Goal: Transaction & Acquisition: Purchase product/service

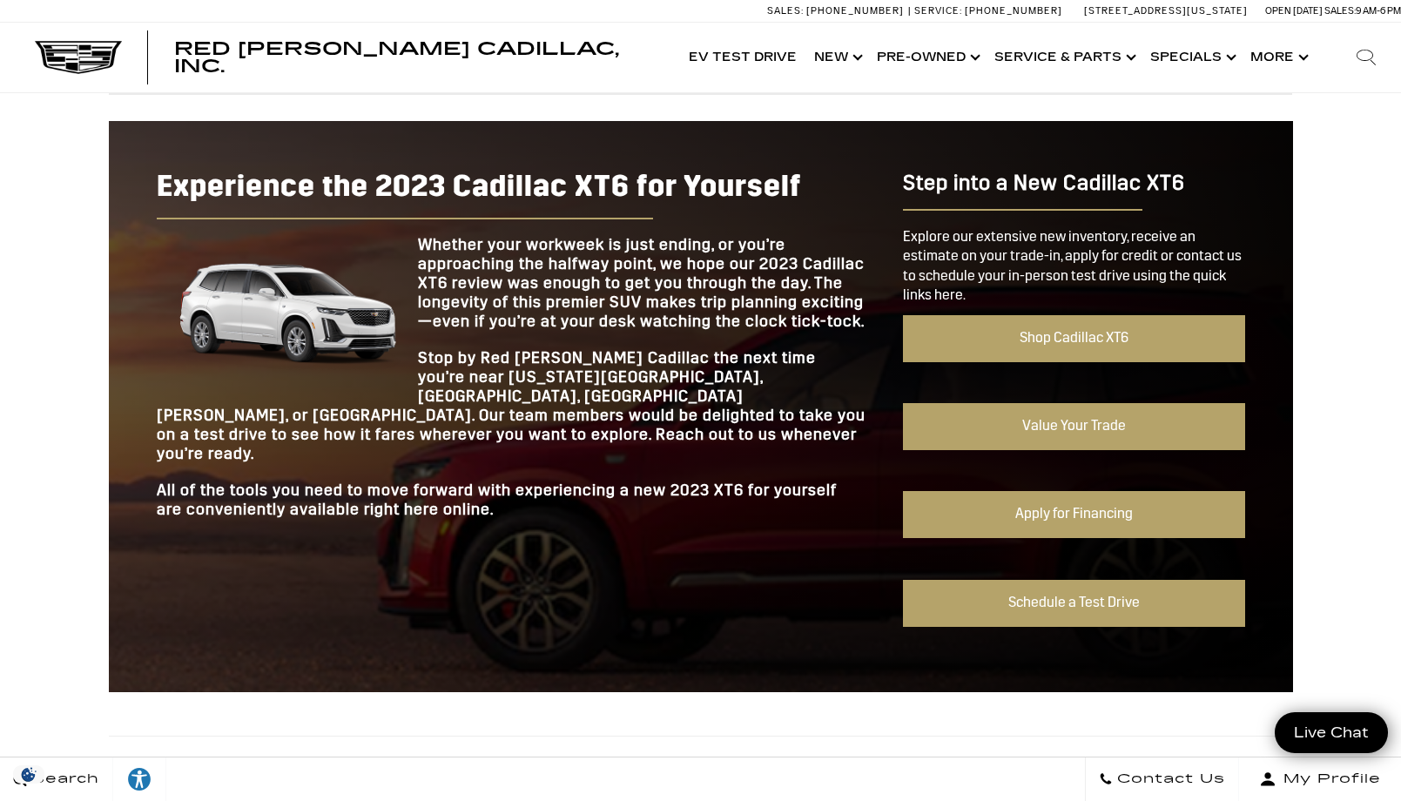
scroll to position [1567, 0]
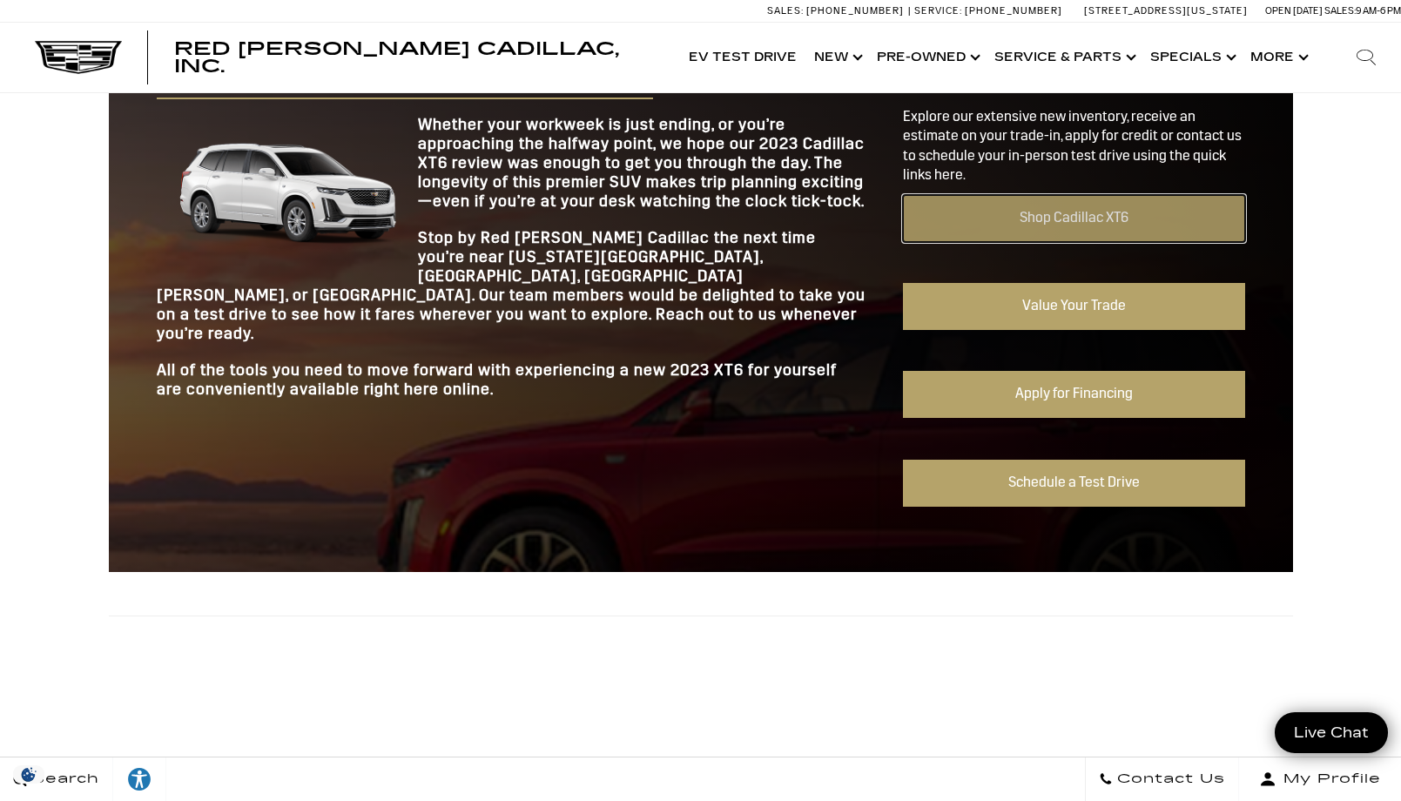
click at [1054, 224] on link "Shop Cadillac XT6" at bounding box center [1073, 218] width 341 height 47
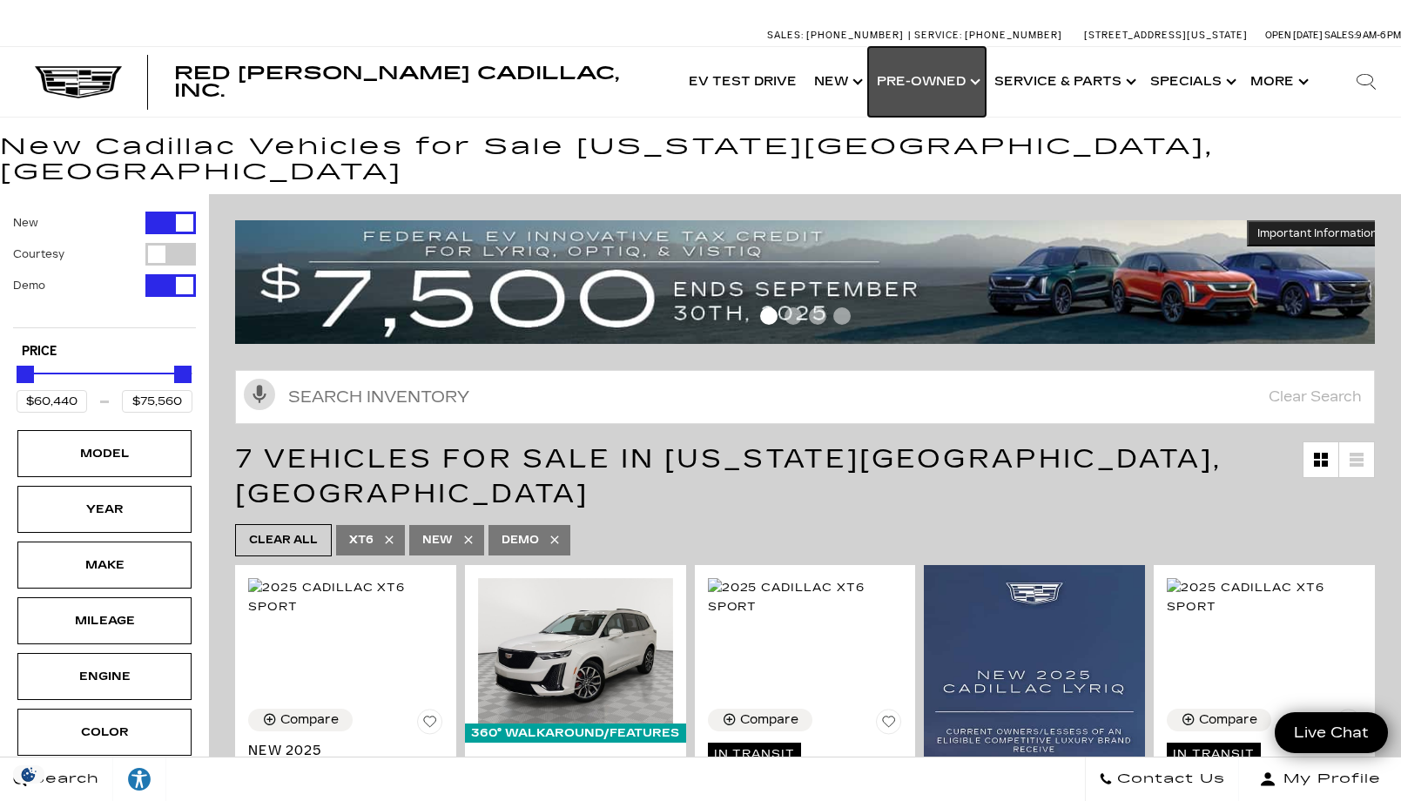
click at [970, 81] on link "Show Pre-Owned" at bounding box center [927, 82] width 118 height 70
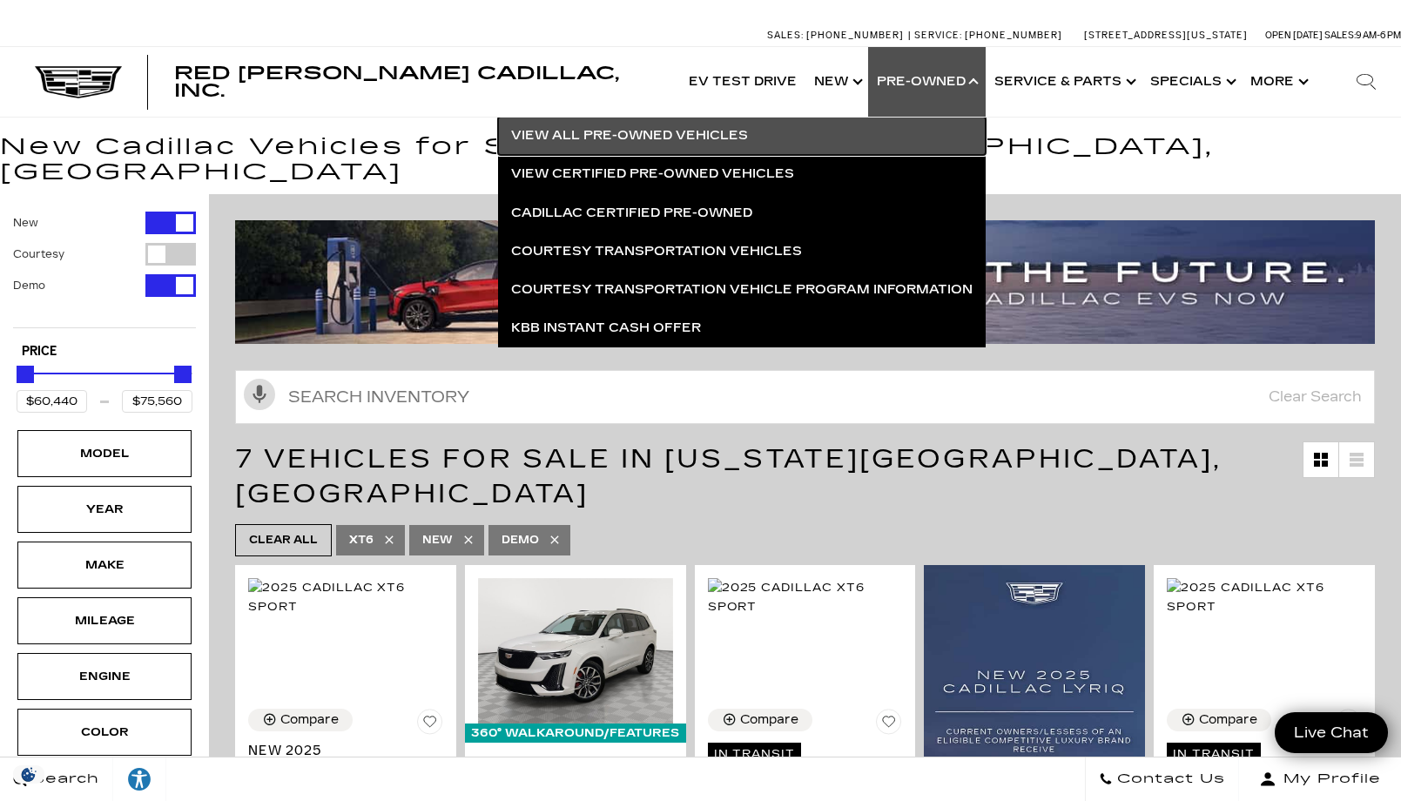
click at [696, 131] on link "View All Pre-Owned Vehicles" at bounding box center [742, 136] width 488 height 38
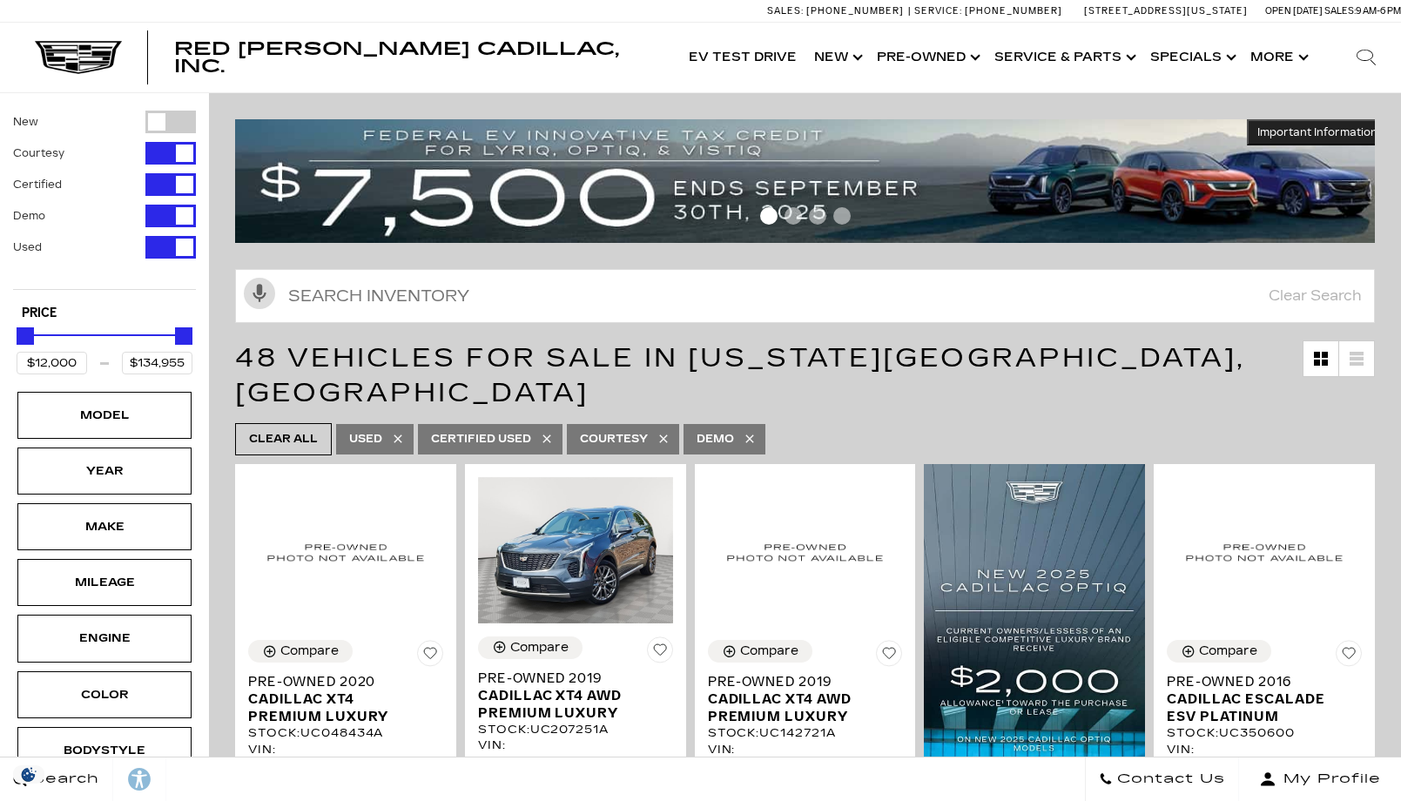
click at [84, 434] on div "Model" at bounding box center [104, 415] width 174 height 47
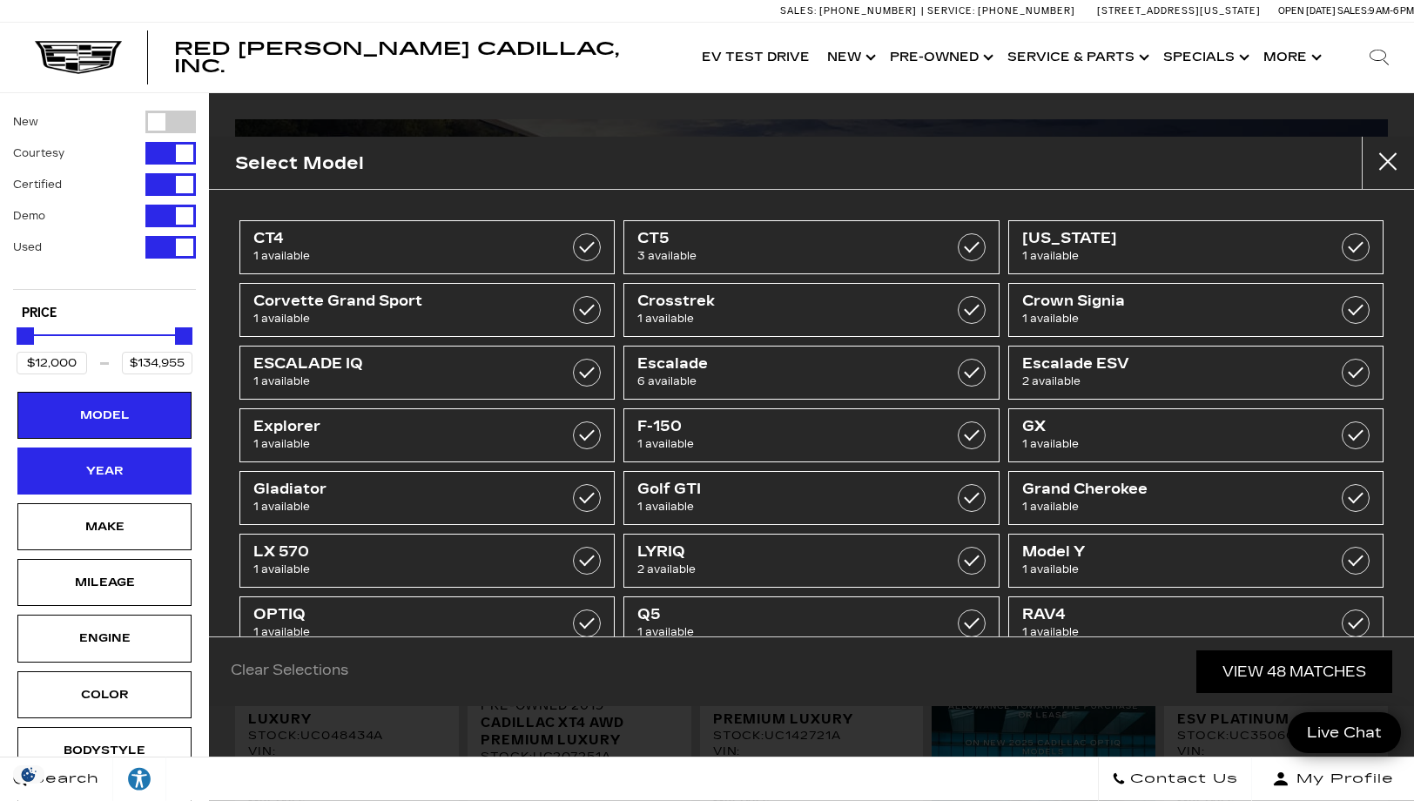
click at [111, 474] on div "Year" at bounding box center [104, 470] width 87 height 19
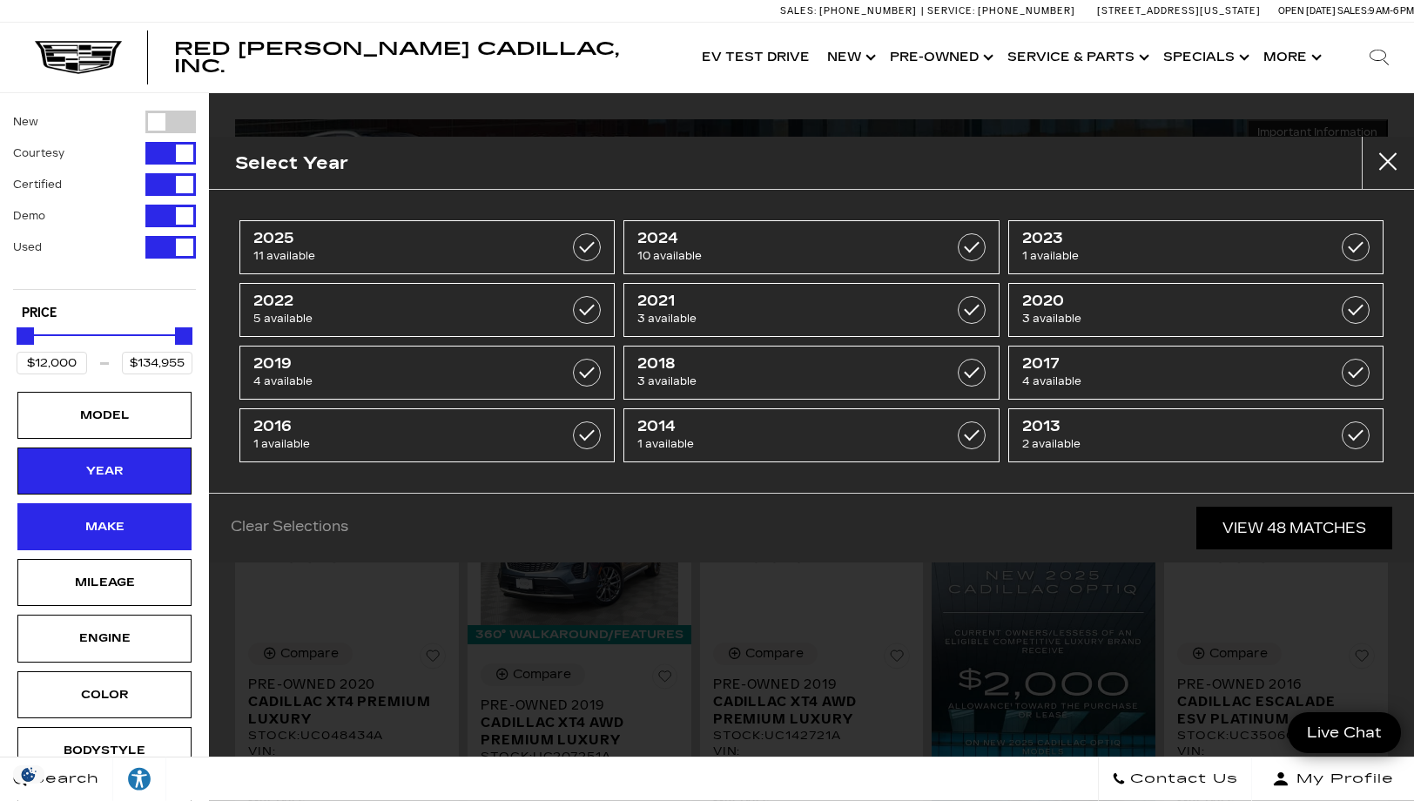
click at [121, 521] on div "Make" at bounding box center [104, 526] width 87 height 19
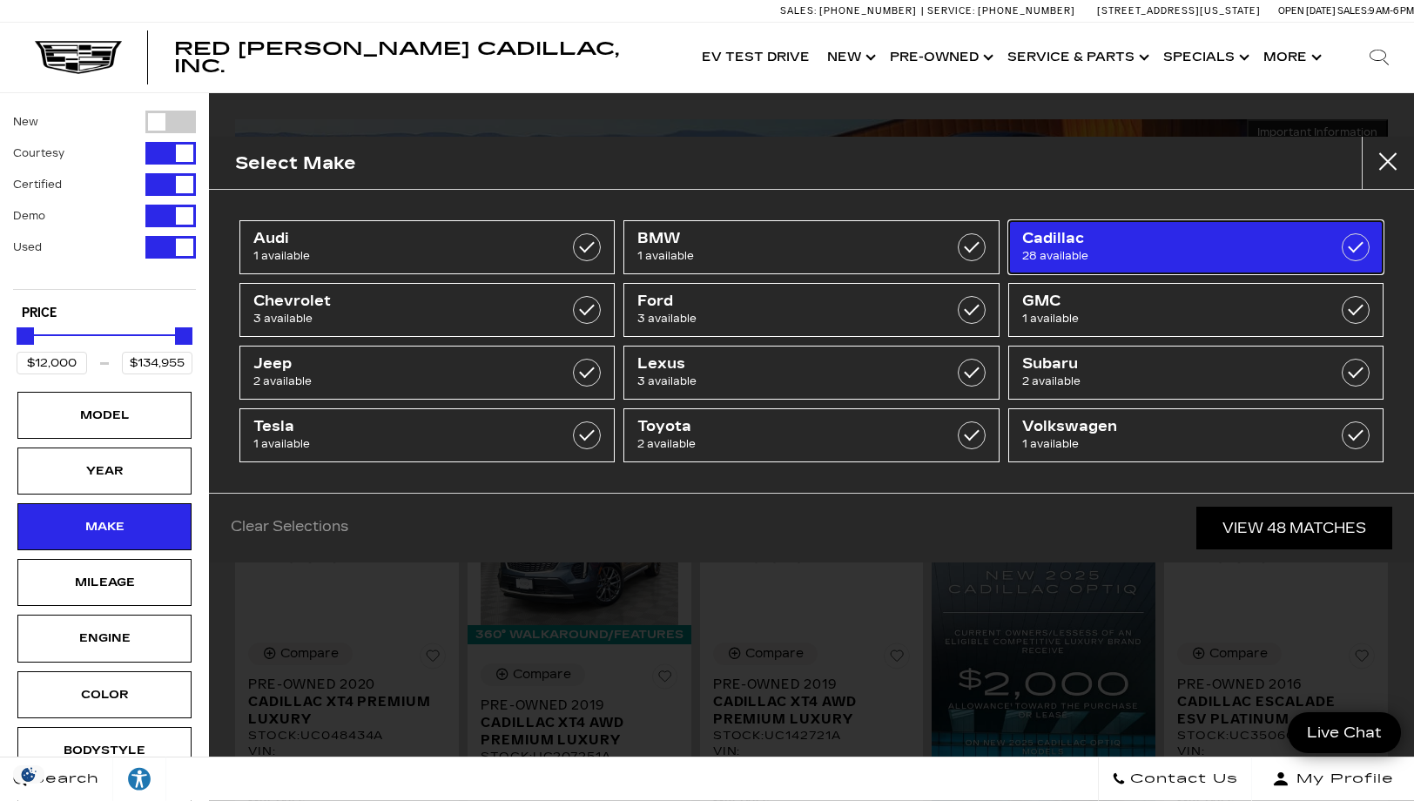
click at [1355, 252] on label at bounding box center [1356, 247] width 28 height 28
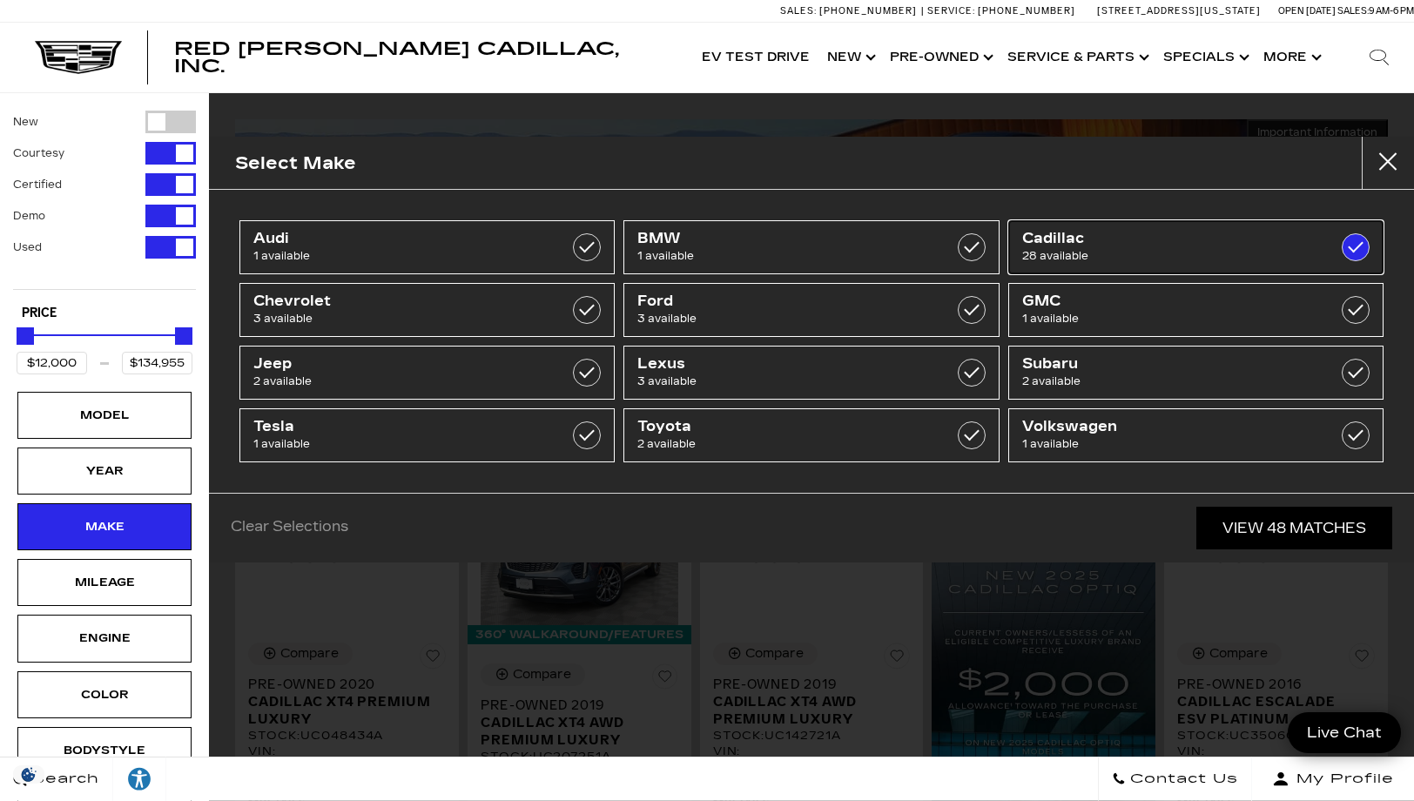
type input "$18,500"
checkbox input "true"
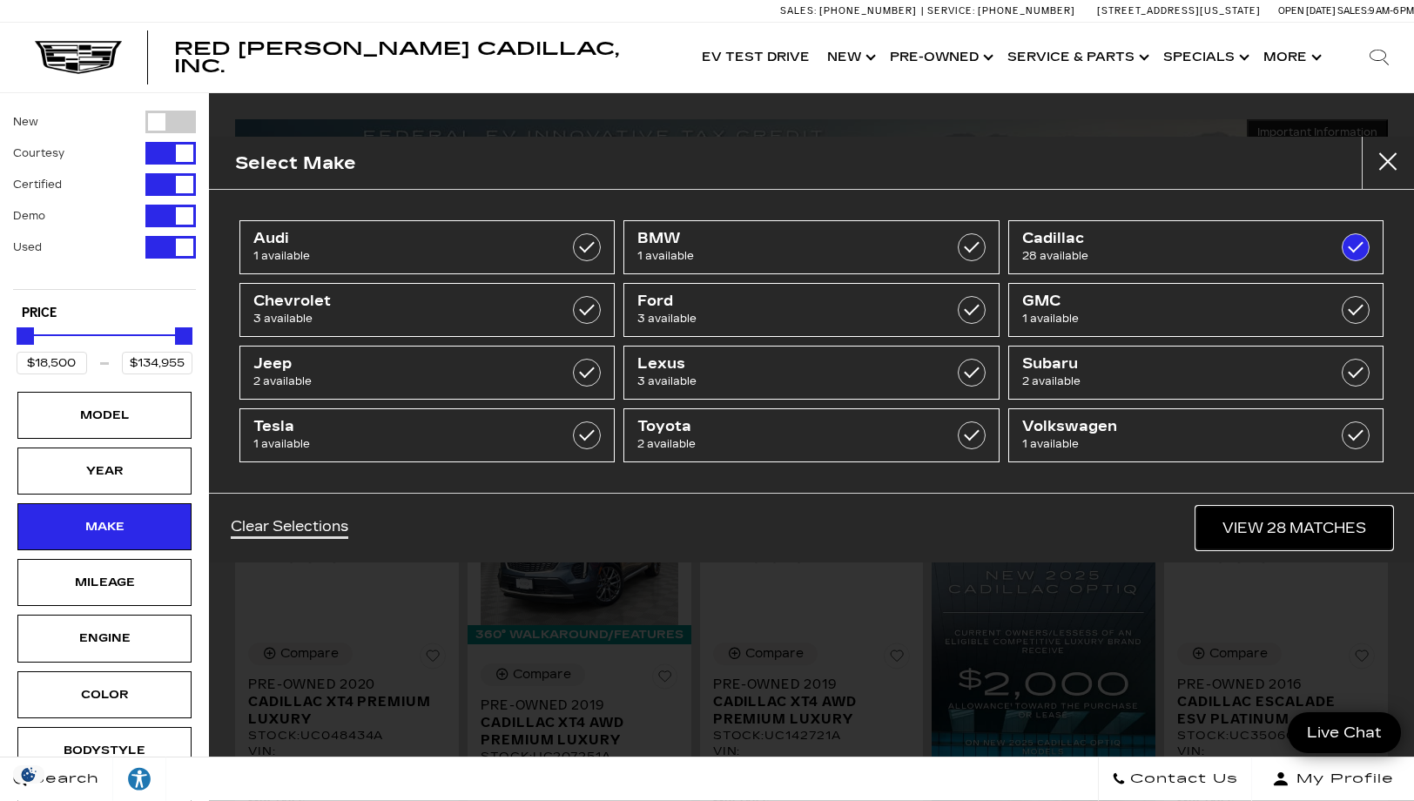
click at [1296, 525] on link "View 28 Matches" at bounding box center [1294, 528] width 196 height 43
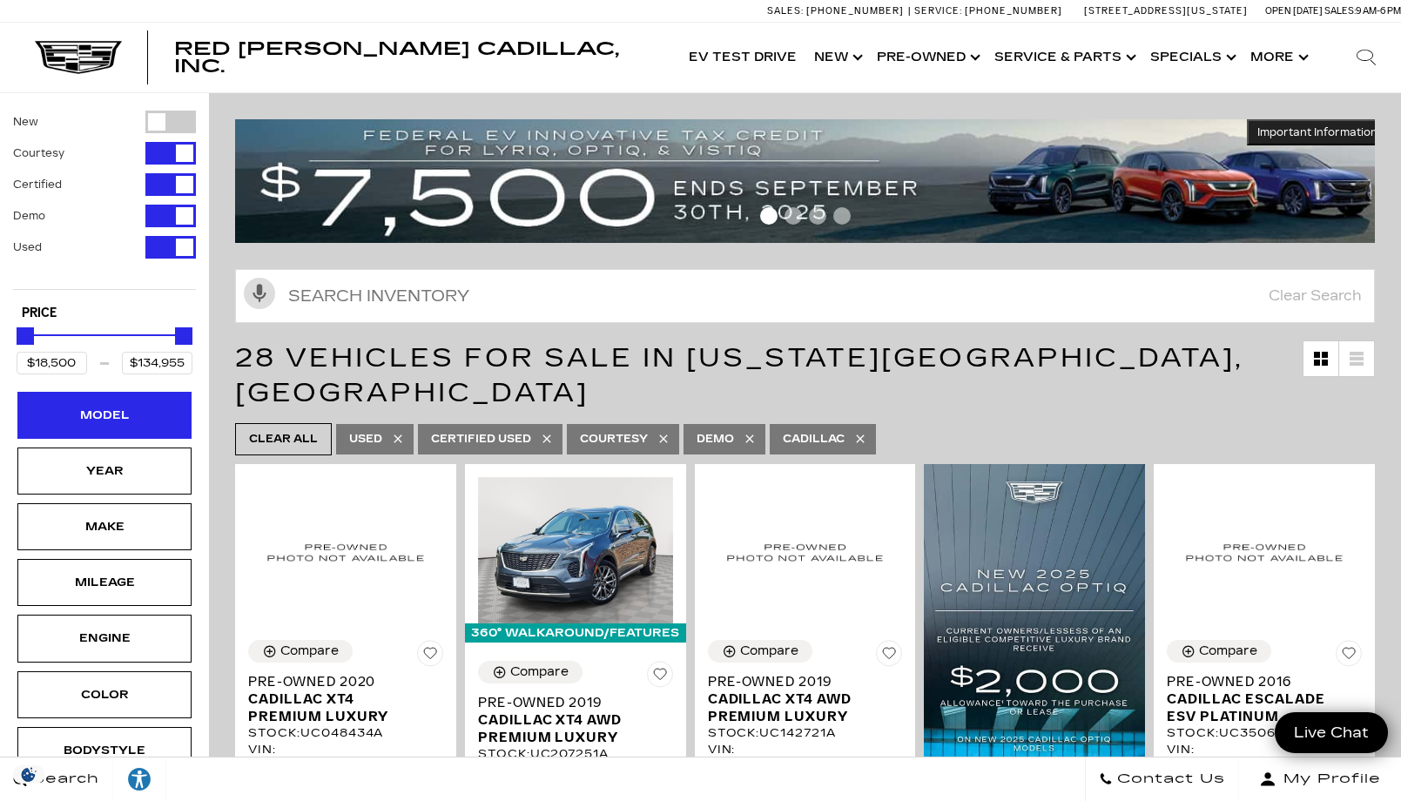
click at [131, 418] on div "Model" at bounding box center [104, 415] width 87 height 19
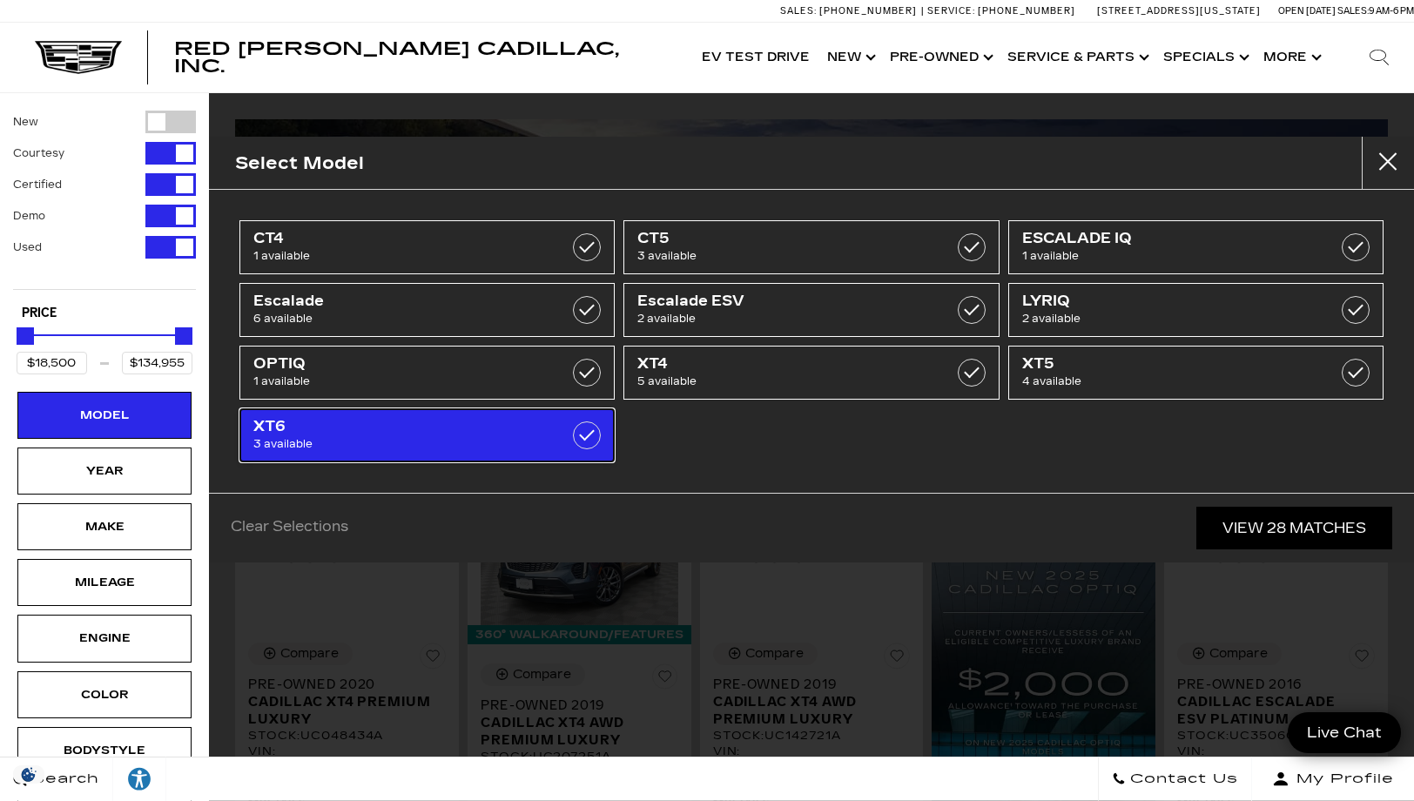
click at [586, 434] on label at bounding box center [587, 435] width 28 height 28
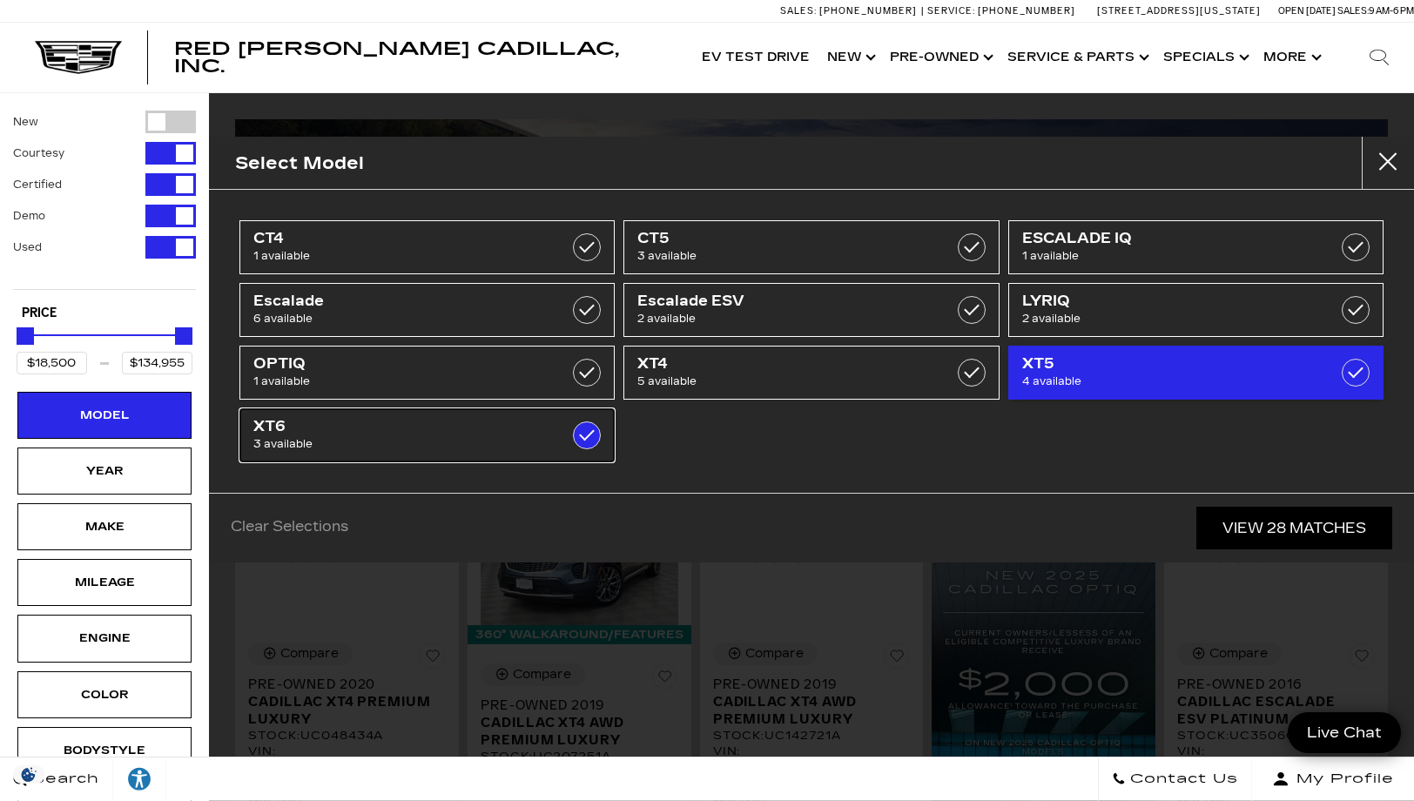
type input "$63,485"
type input "$71,914"
checkbox input "true"
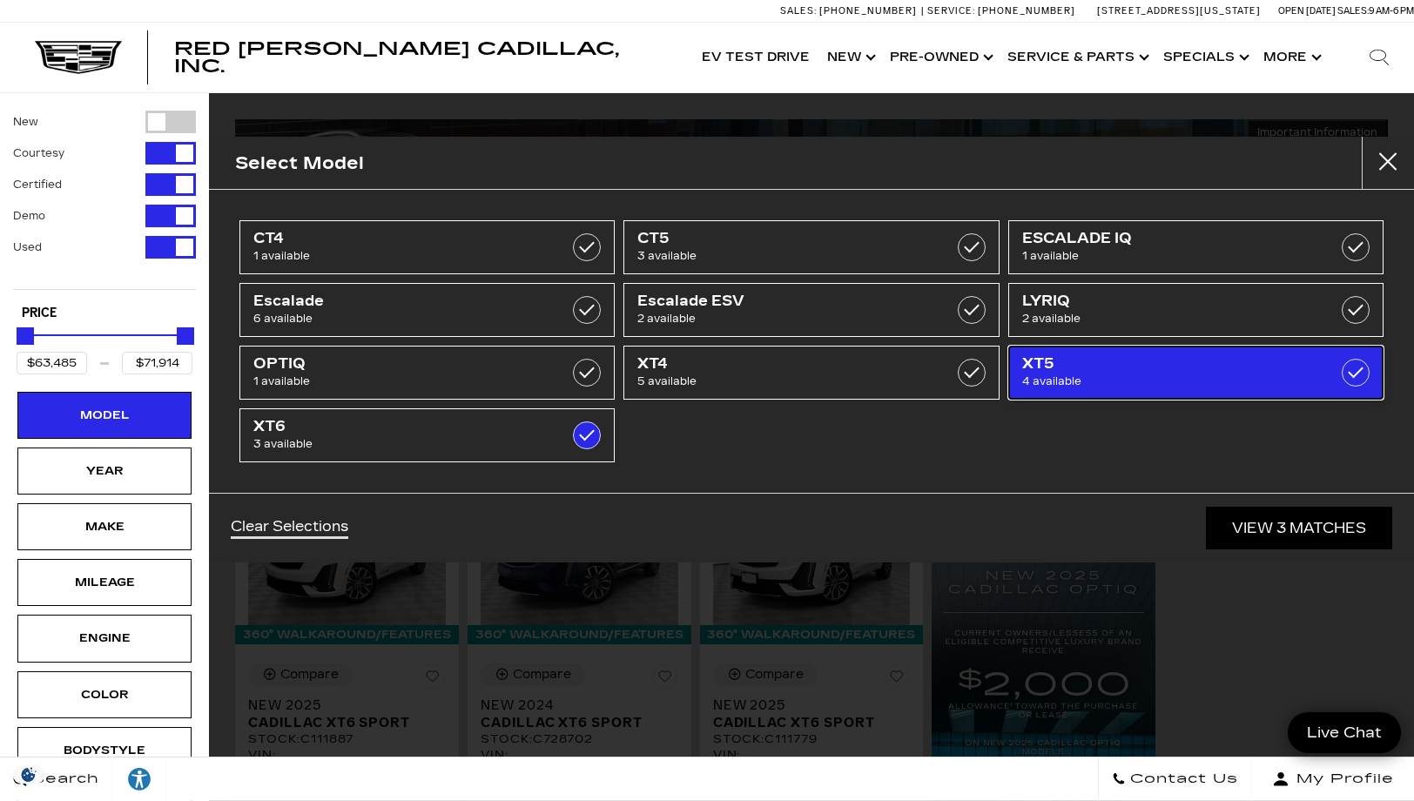
click at [1349, 367] on label at bounding box center [1356, 373] width 28 height 28
type input "$29,975"
checkbox input "true"
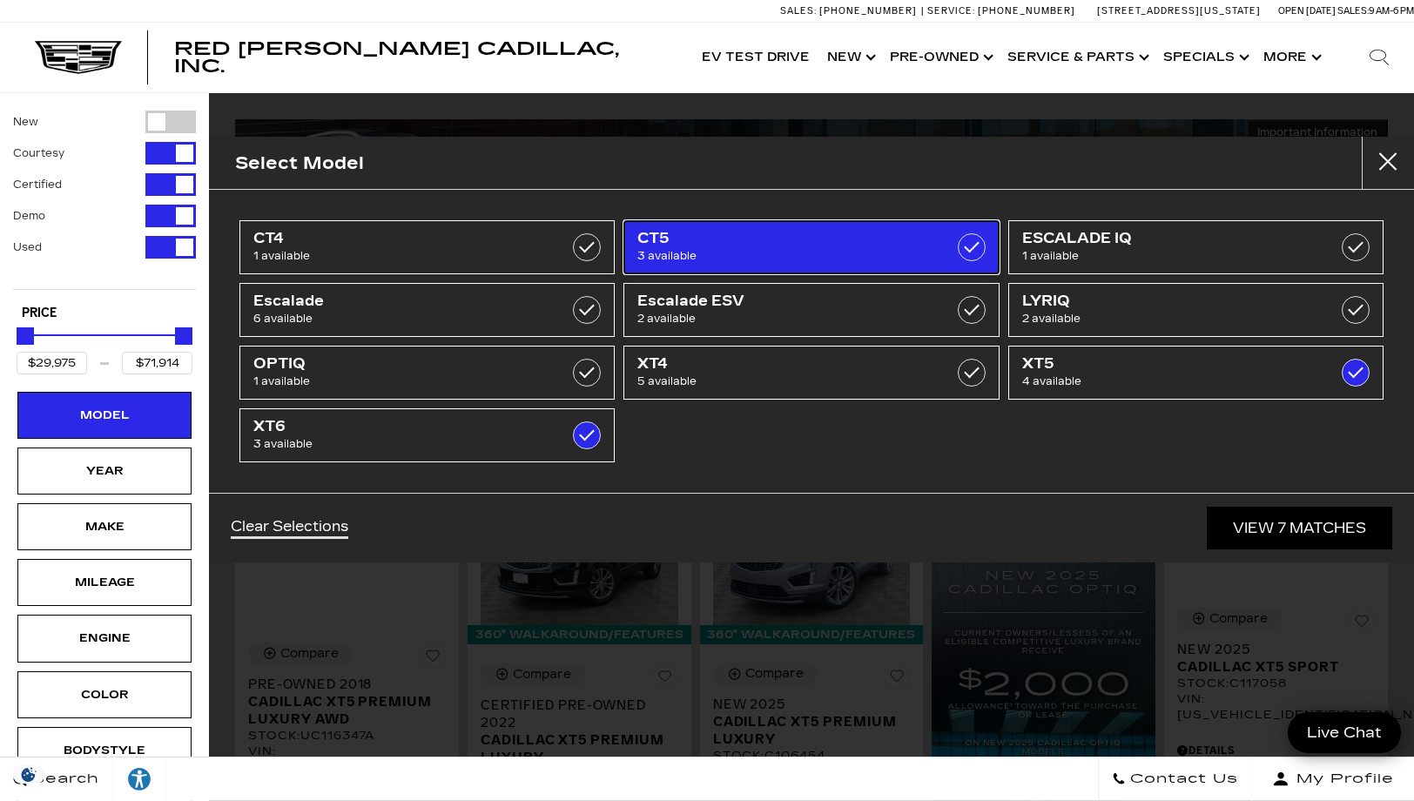
click at [976, 246] on label at bounding box center [972, 247] width 28 height 28
checkbox input "true"
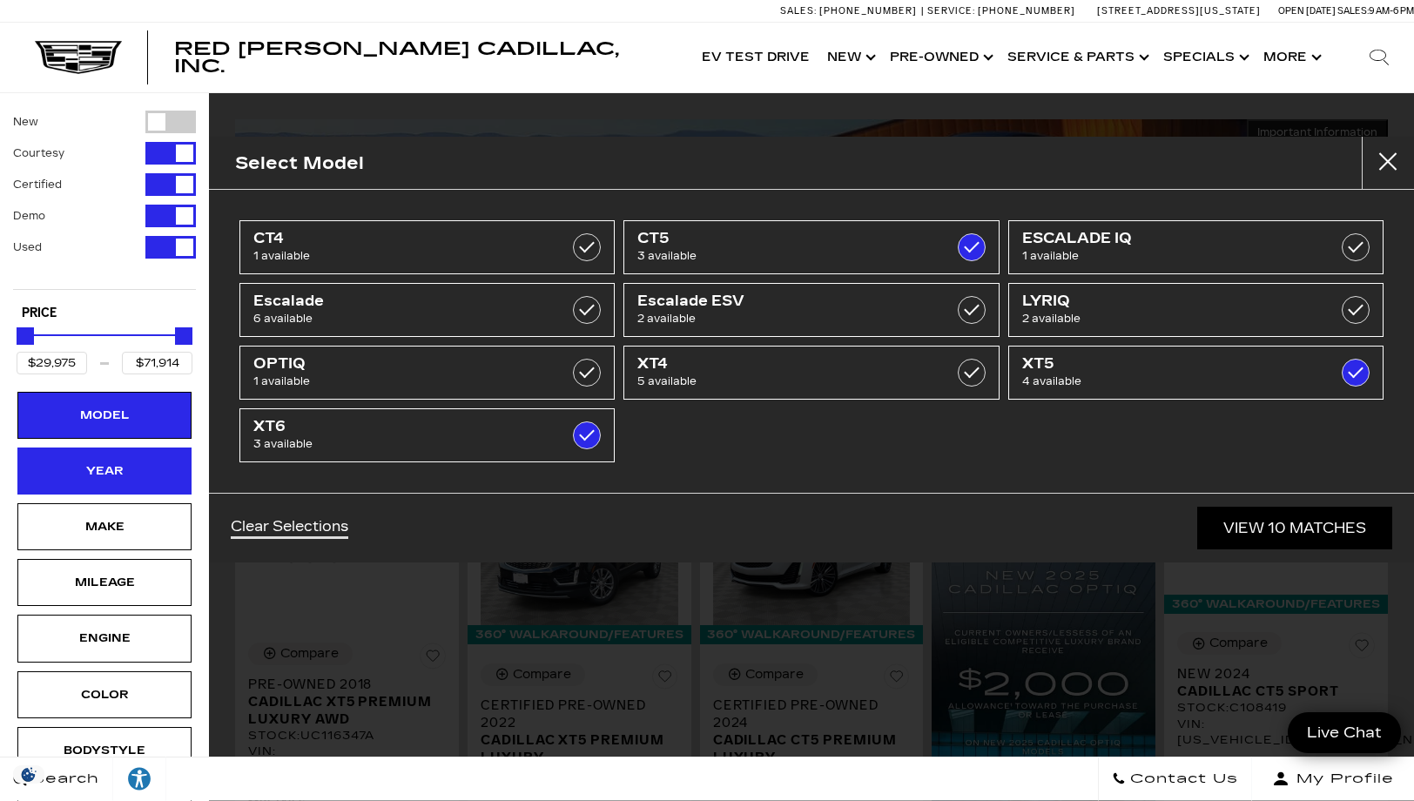
click at [142, 471] on div "Year" at bounding box center [104, 470] width 87 height 19
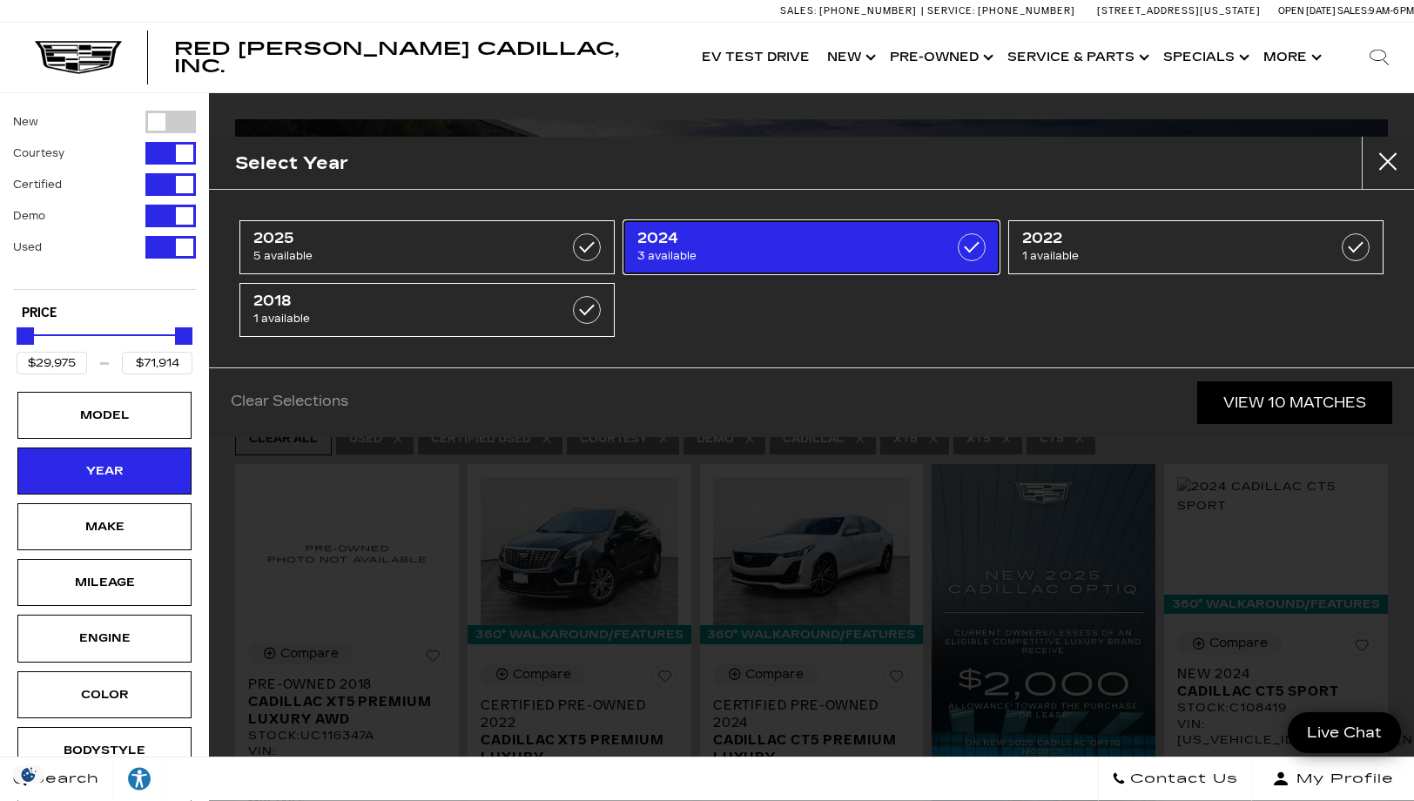
click at [972, 249] on label at bounding box center [972, 247] width 28 height 28
type input "$48,000"
type input "$67,410"
checkbox input "true"
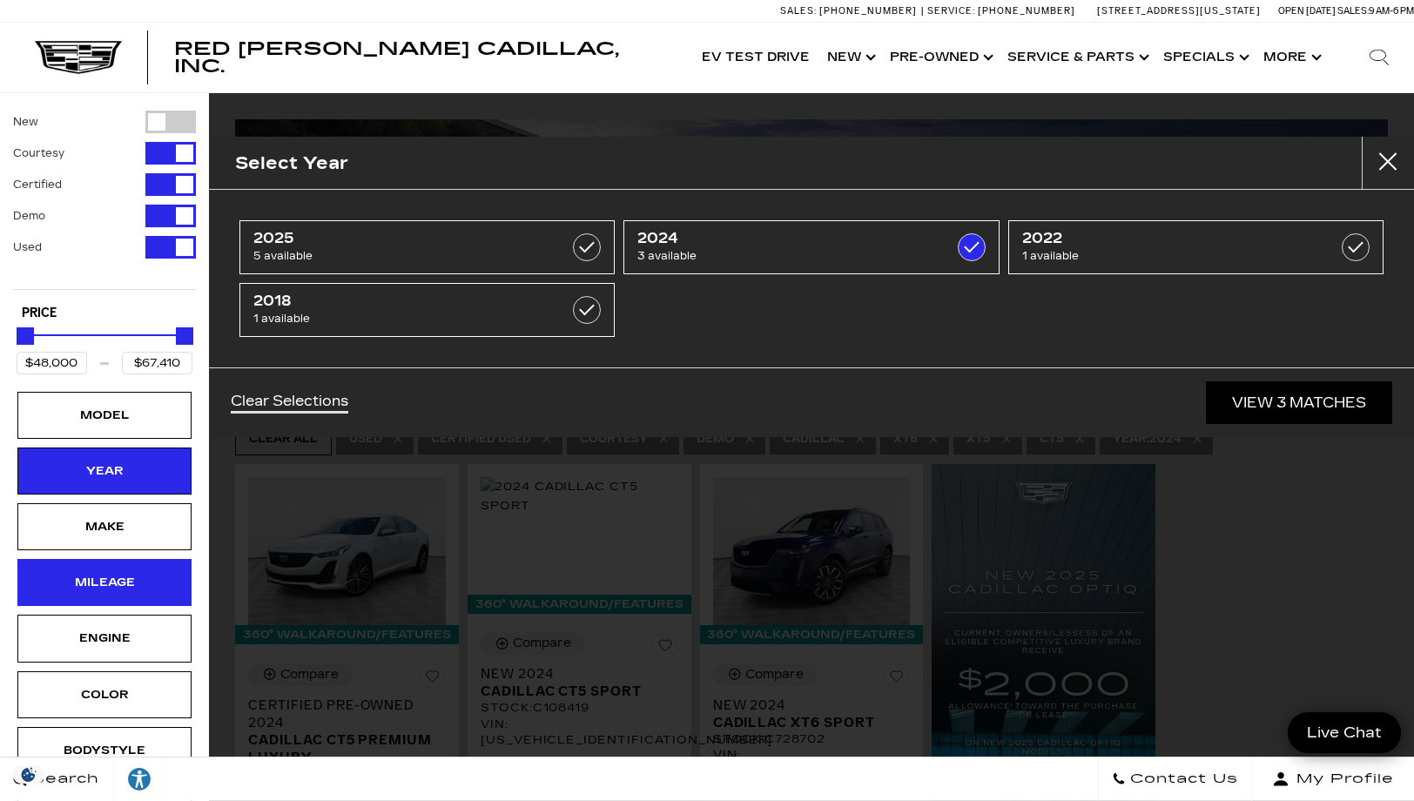
click at [137, 590] on div "Mileage" at bounding box center [104, 582] width 87 height 19
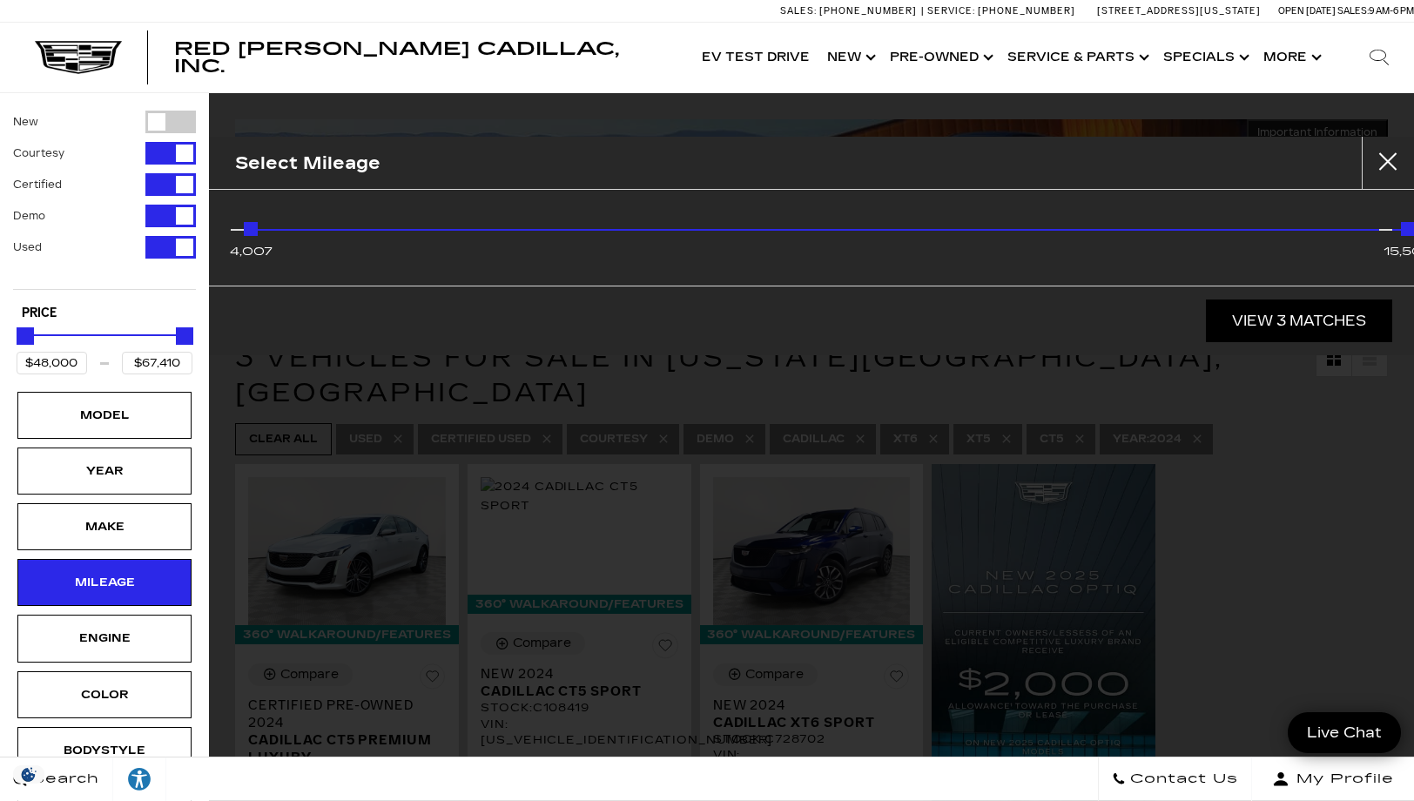
click at [1400, 246] on span "15,509" at bounding box center [1407, 251] width 49 height 24
click at [1315, 336] on link "View 3 Matches" at bounding box center [1299, 320] width 186 height 43
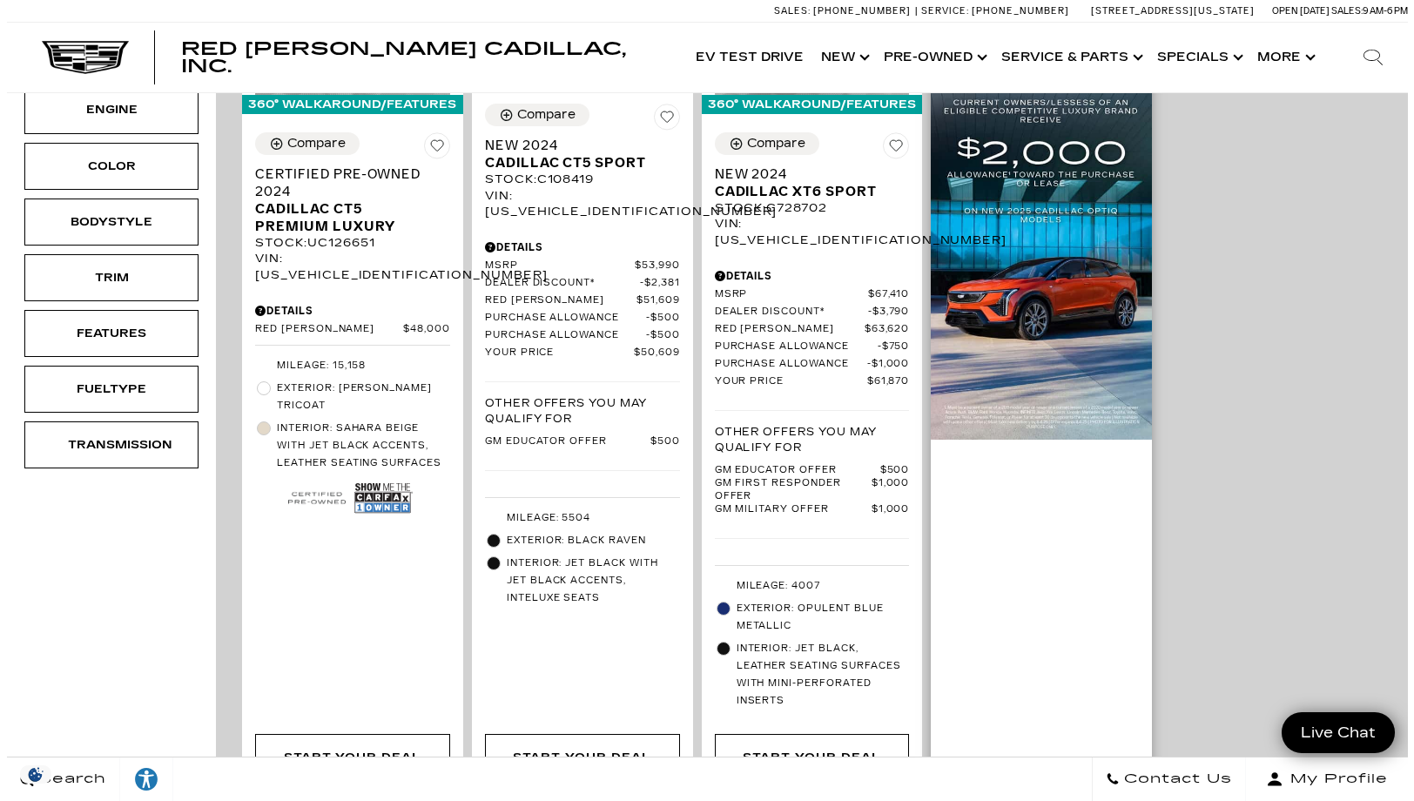
scroll to position [174, 0]
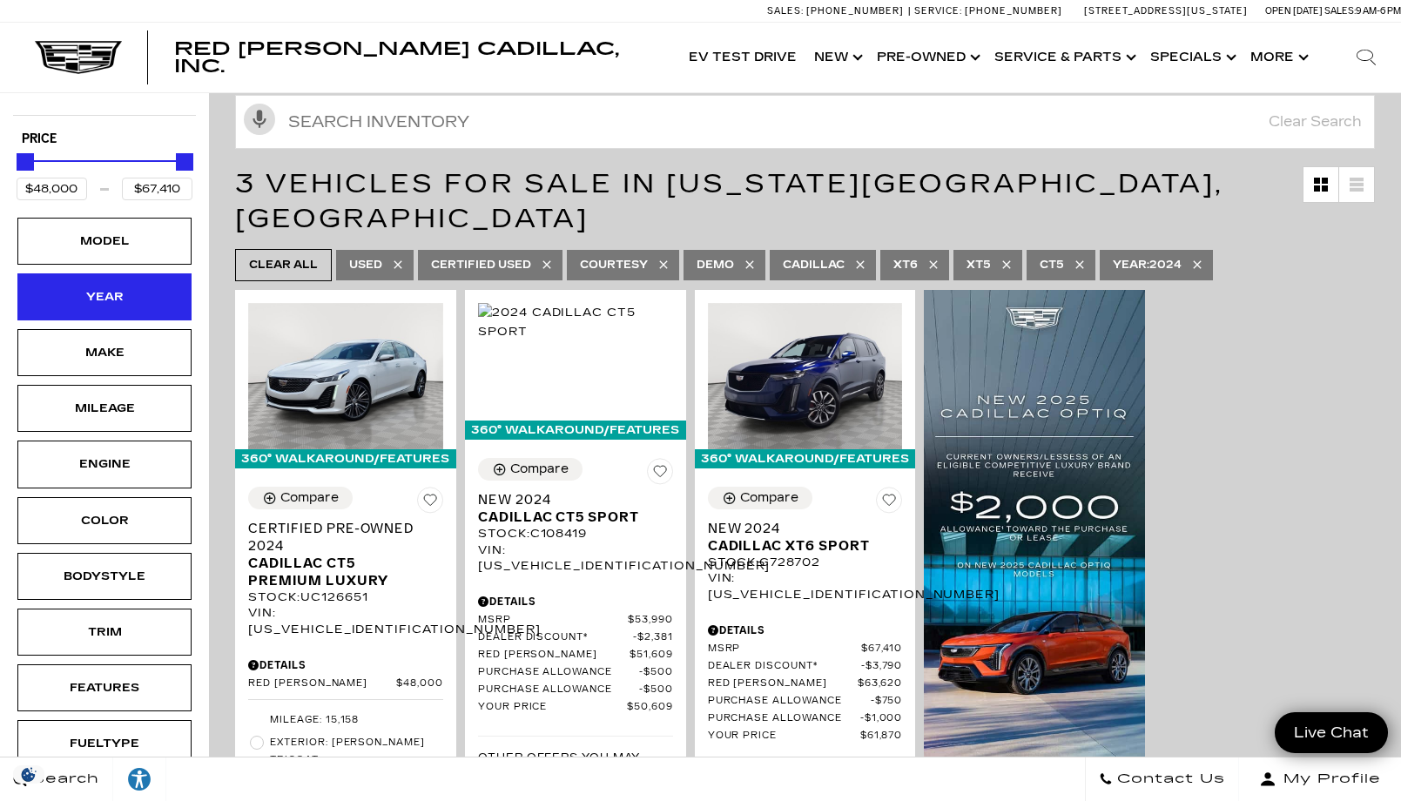
click at [118, 307] on div "Year" at bounding box center [104, 296] width 174 height 47
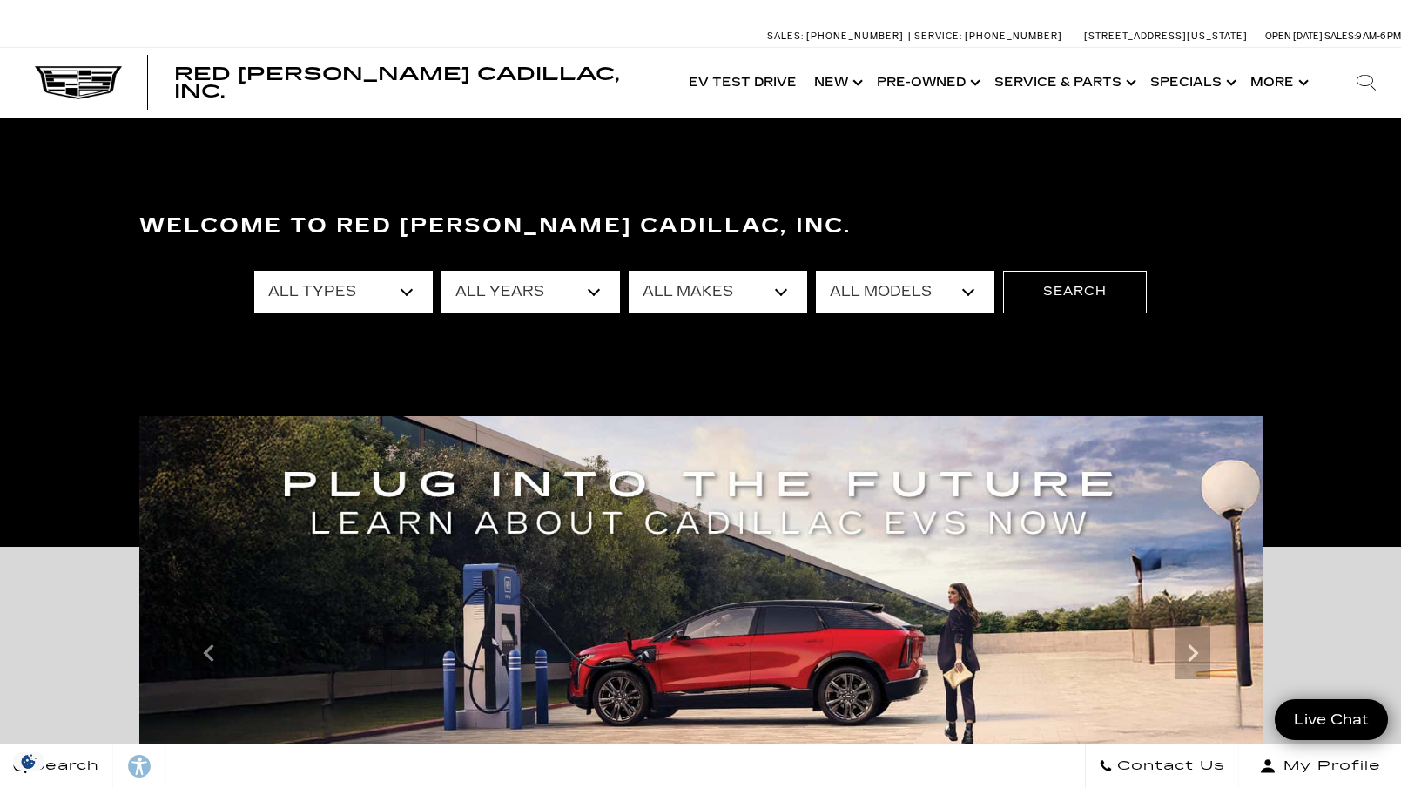
click at [596, 290] on select "All Years 2026 2025 2024 2023 2022 2021 2020 2019 2018 2017 2016 2014 2013" at bounding box center [530, 292] width 178 height 42
select select "2024"
click at [441, 271] on select "All Years 2026 2025 2024 2023 2022 2021 2020 2019 2018 2017 2016 2014 2013" at bounding box center [530, 292] width 178 height 42
click at [781, 288] on select "All Makes Cadillac Ford" at bounding box center [718, 292] width 178 height 42
select select "Cadillac"
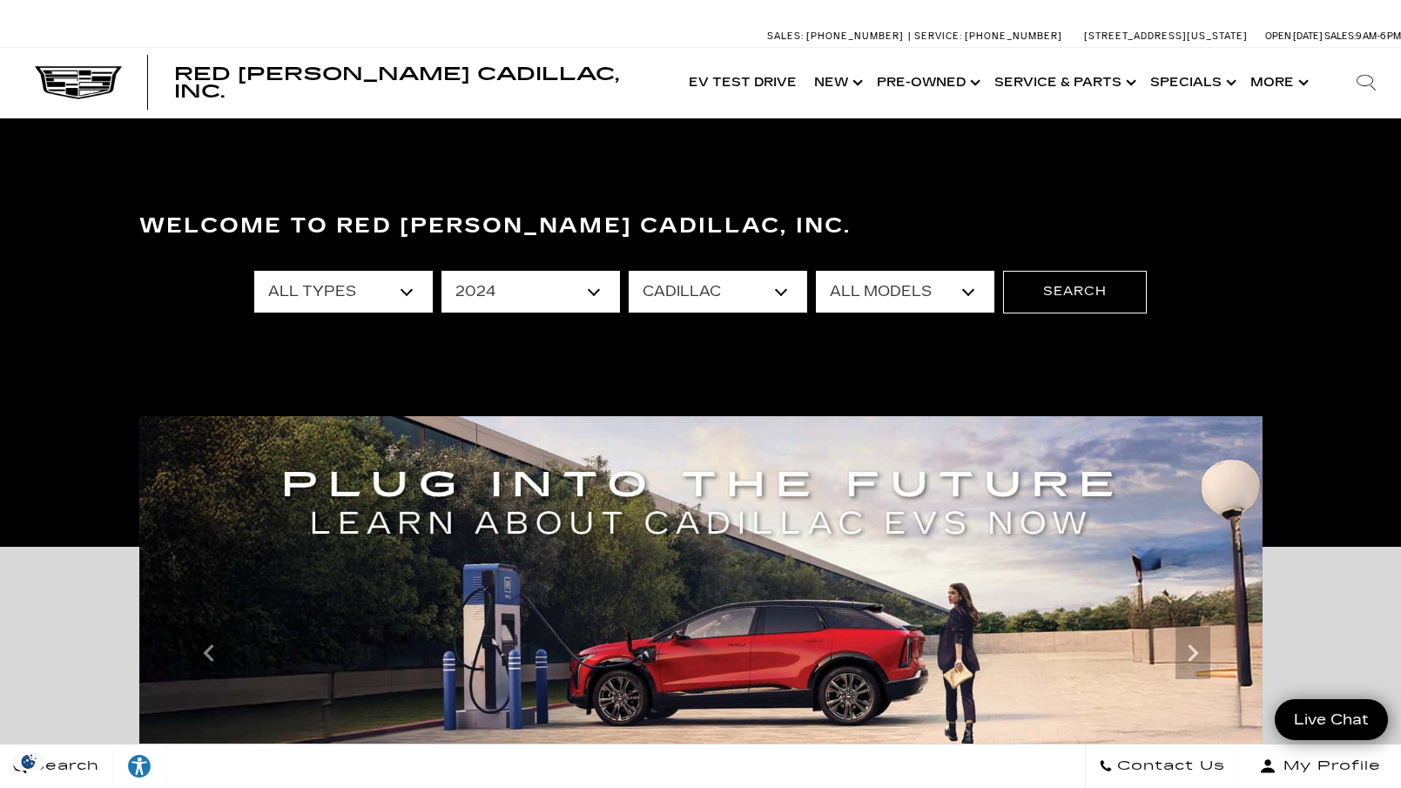
click at [629, 271] on select "All Makes Cadillac Ford" at bounding box center [718, 292] width 178 height 42
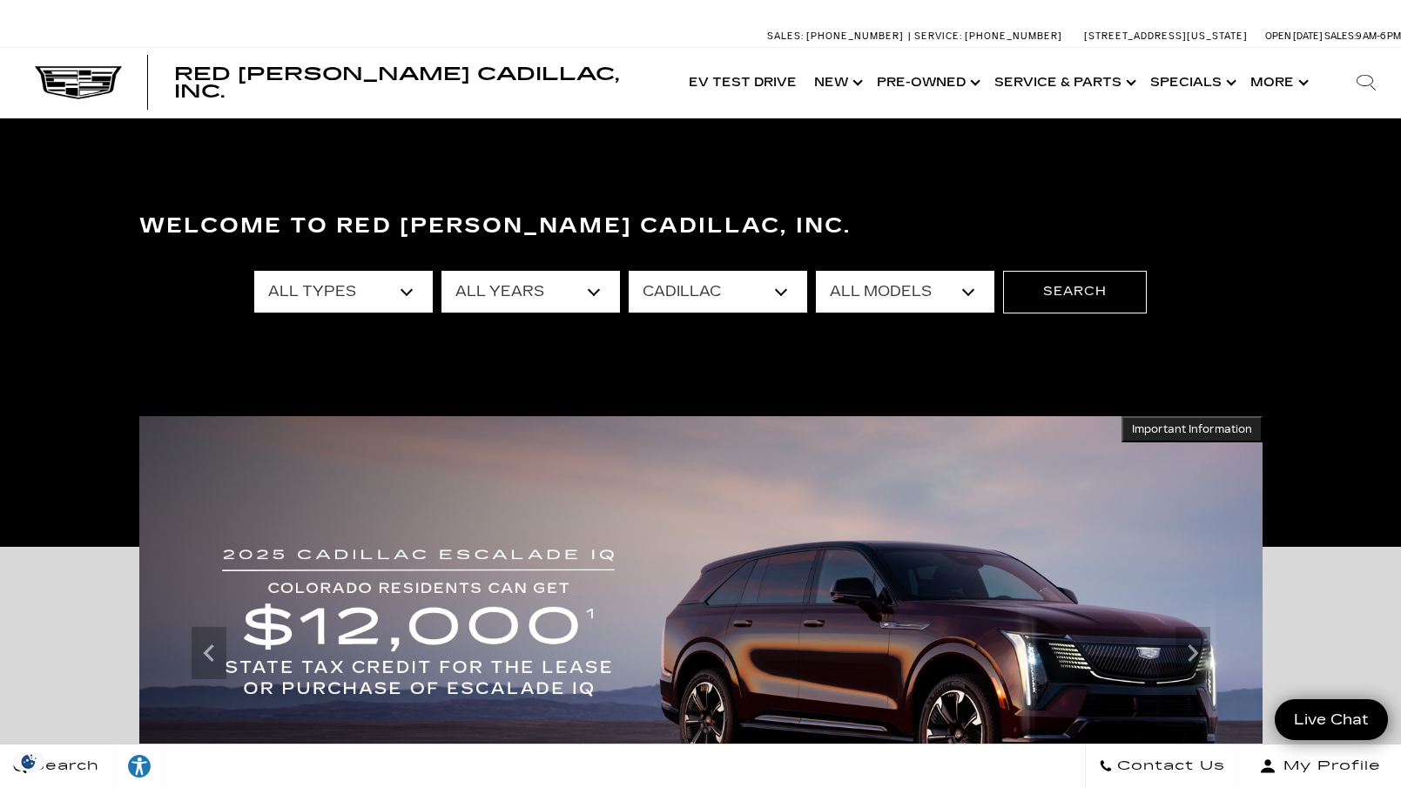
click at [964, 293] on select "All Models CT4 CT5 Escalade XT4 XT6" at bounding box center [905, 292] width 178 height 42
select select "XT6"
click at [816, 271] on select "All Models CT4 CT5 Escalade XT4 XT6" at bounding box center [905, 292] width 178 height 42
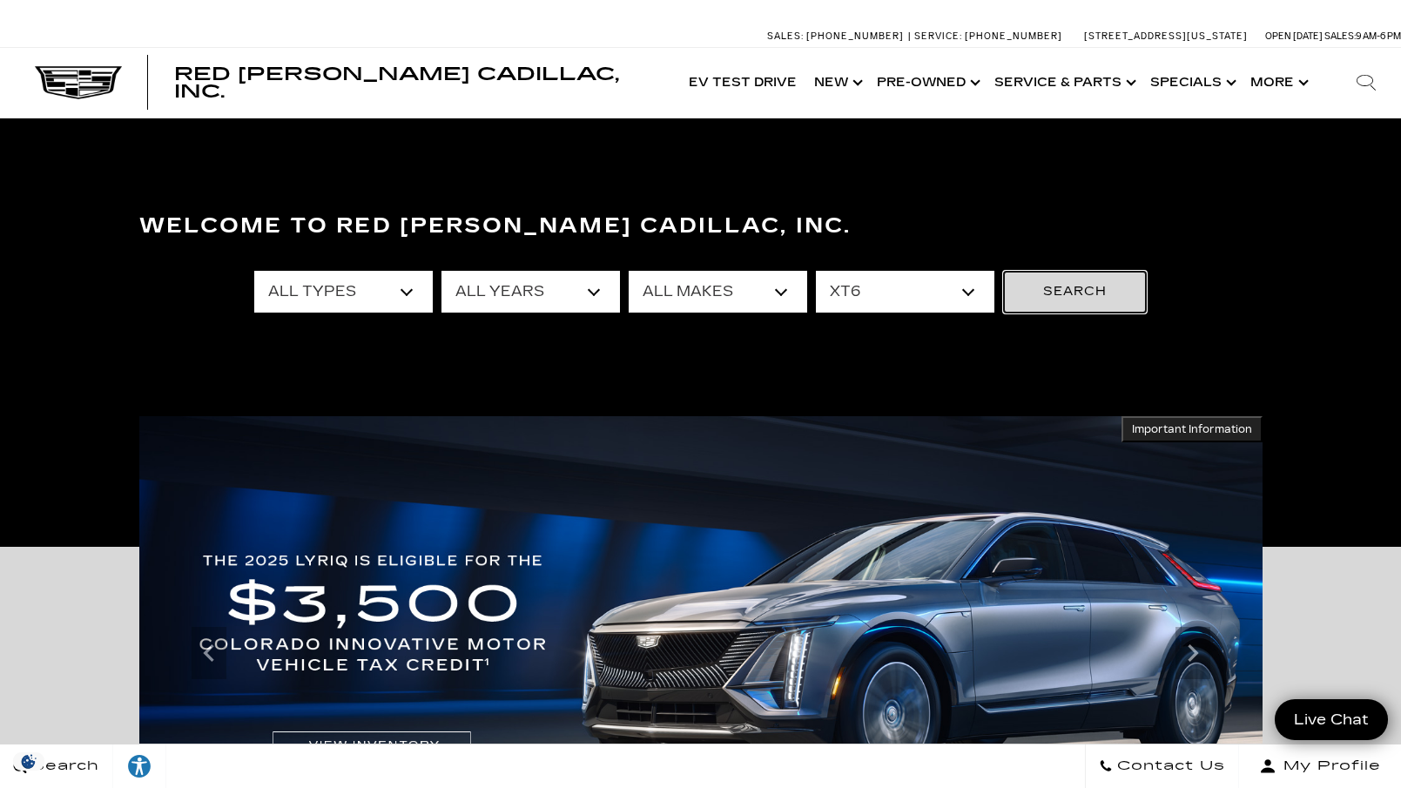
click at [1059, 286] on button "Search" at bounding box center [1075, 292] width 144 height 42
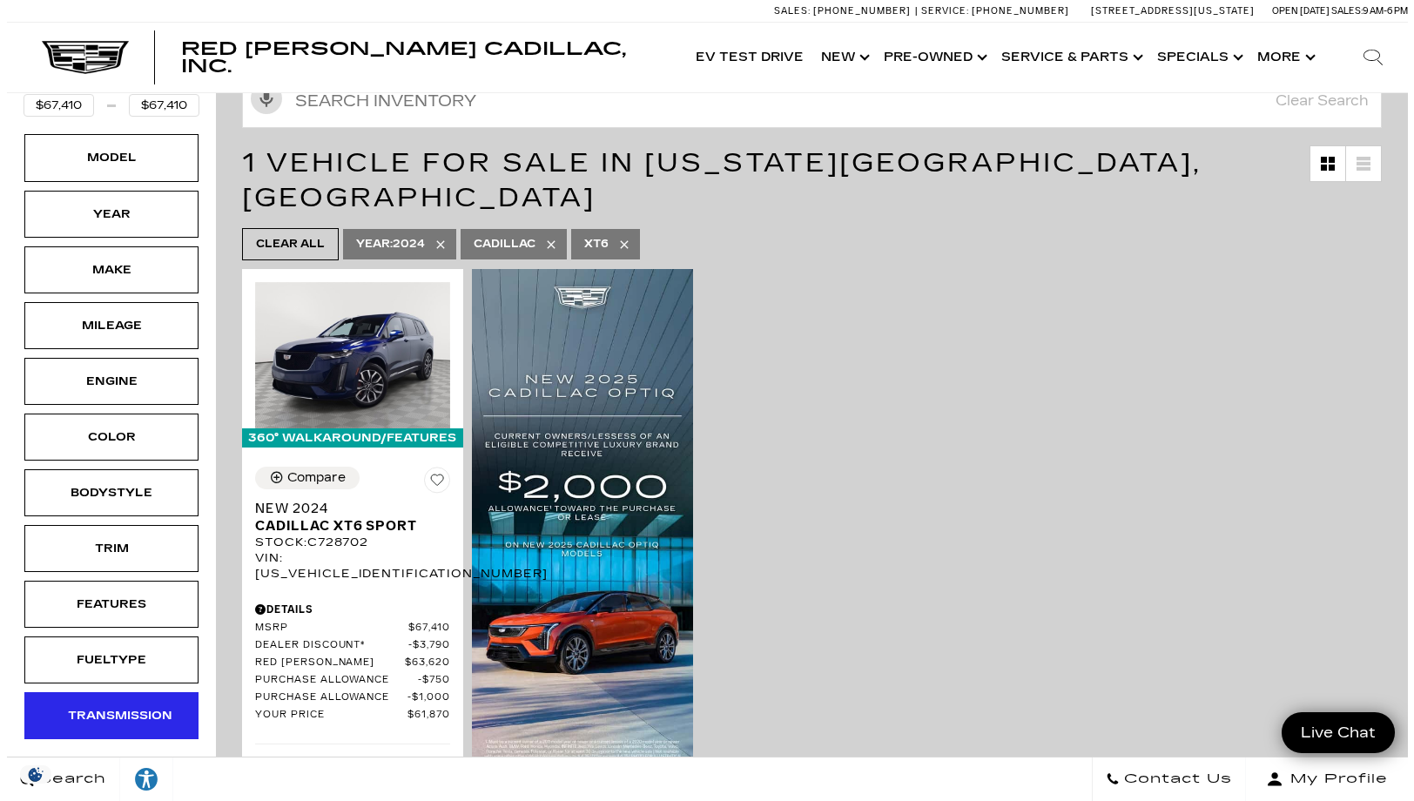
scroll to position [261, 0]
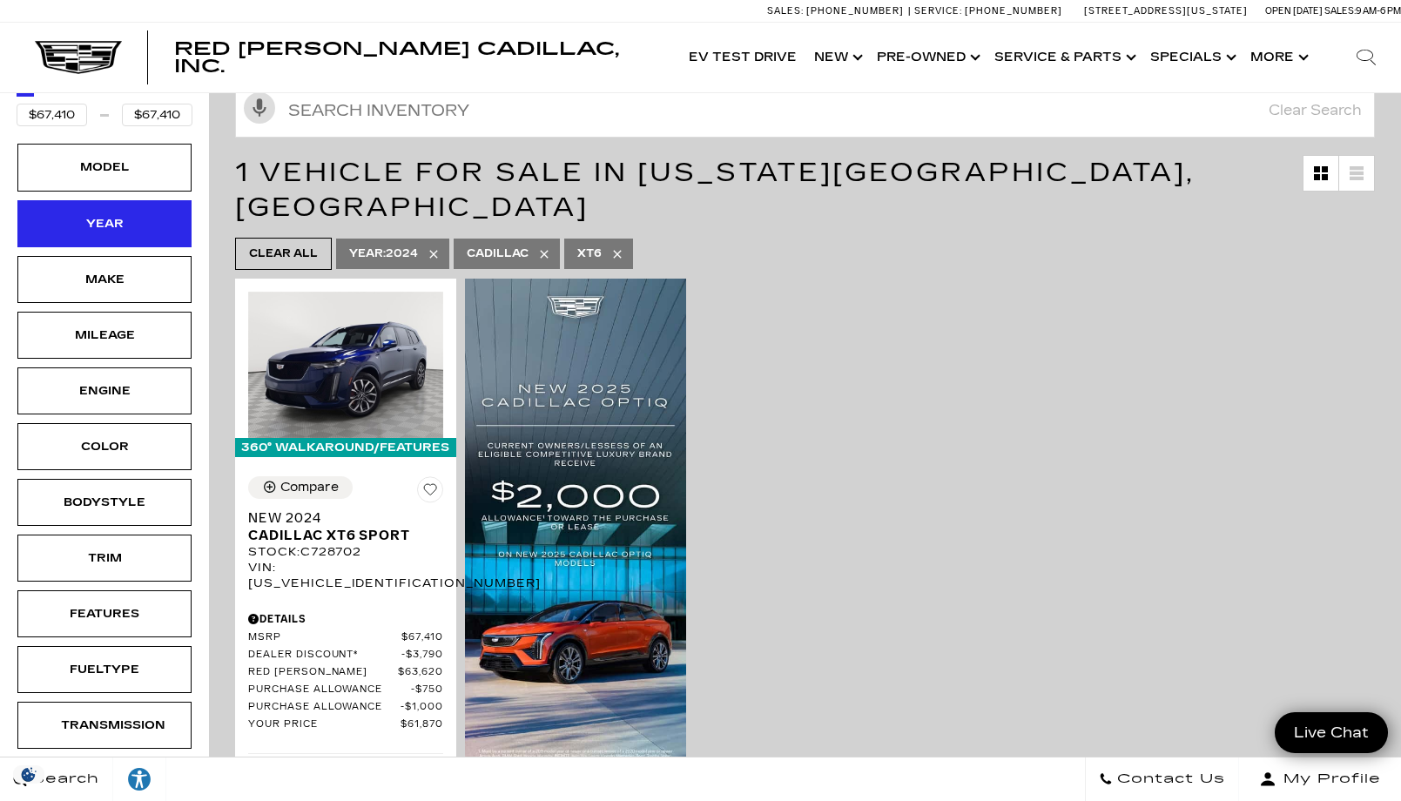
click at [112, 214] on div "Year" at bounding box center [104, 223] width 87 height 19
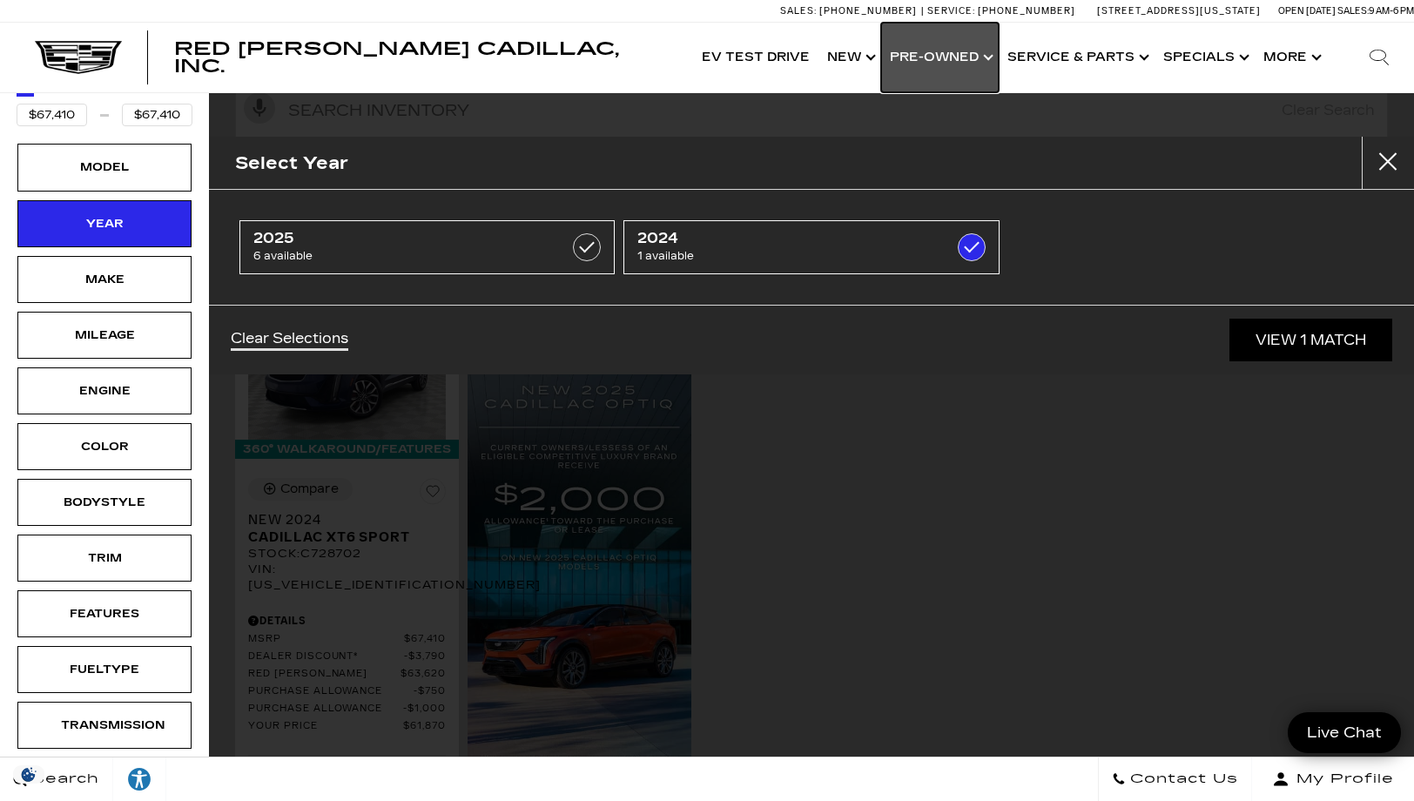
click at [992, 57] on link "Show Pre-Owned" at bounding box center [940, 58] width 118 height 70
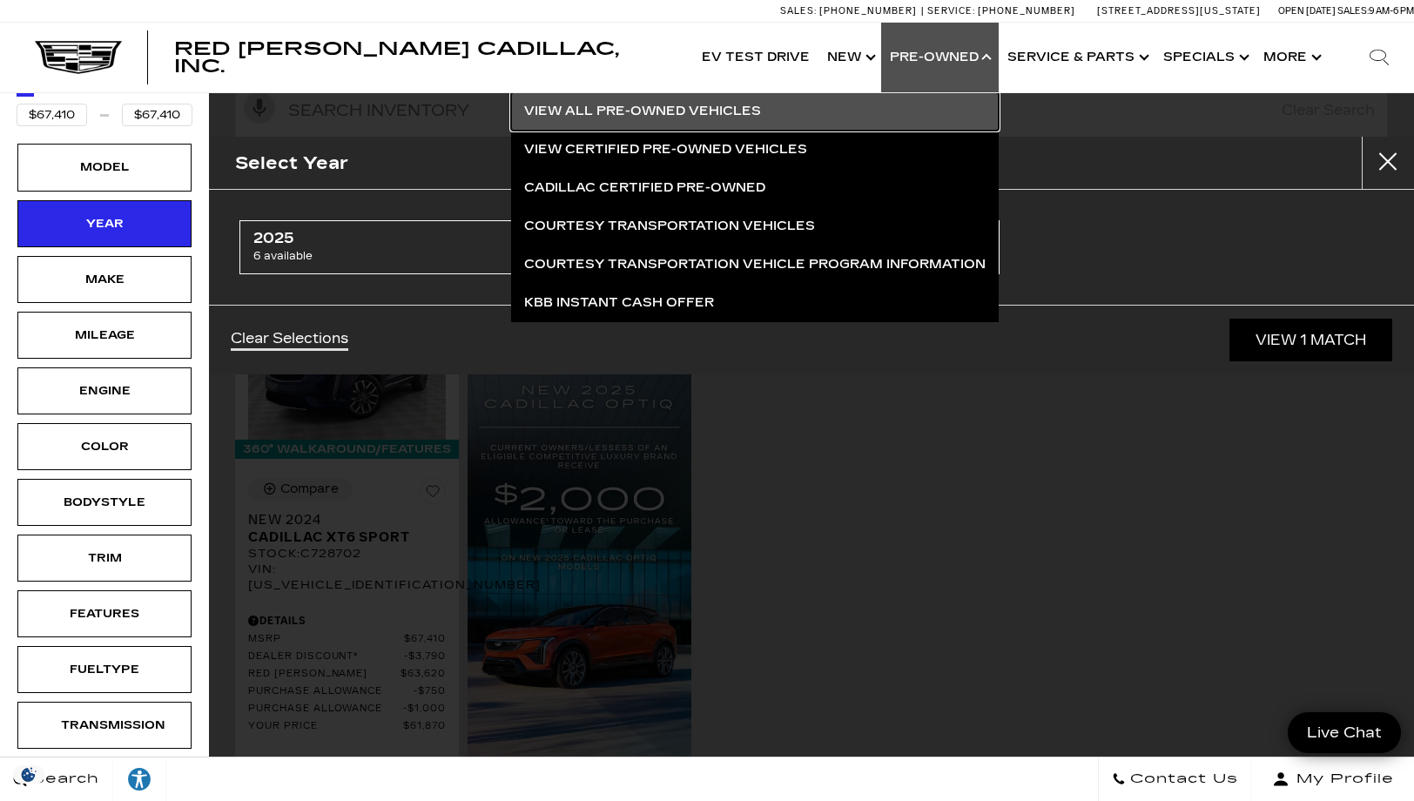
click at [657, 109] on link "View All Pre-Owned Vehicles" at bounding box center [755, 111] width 488 height 38
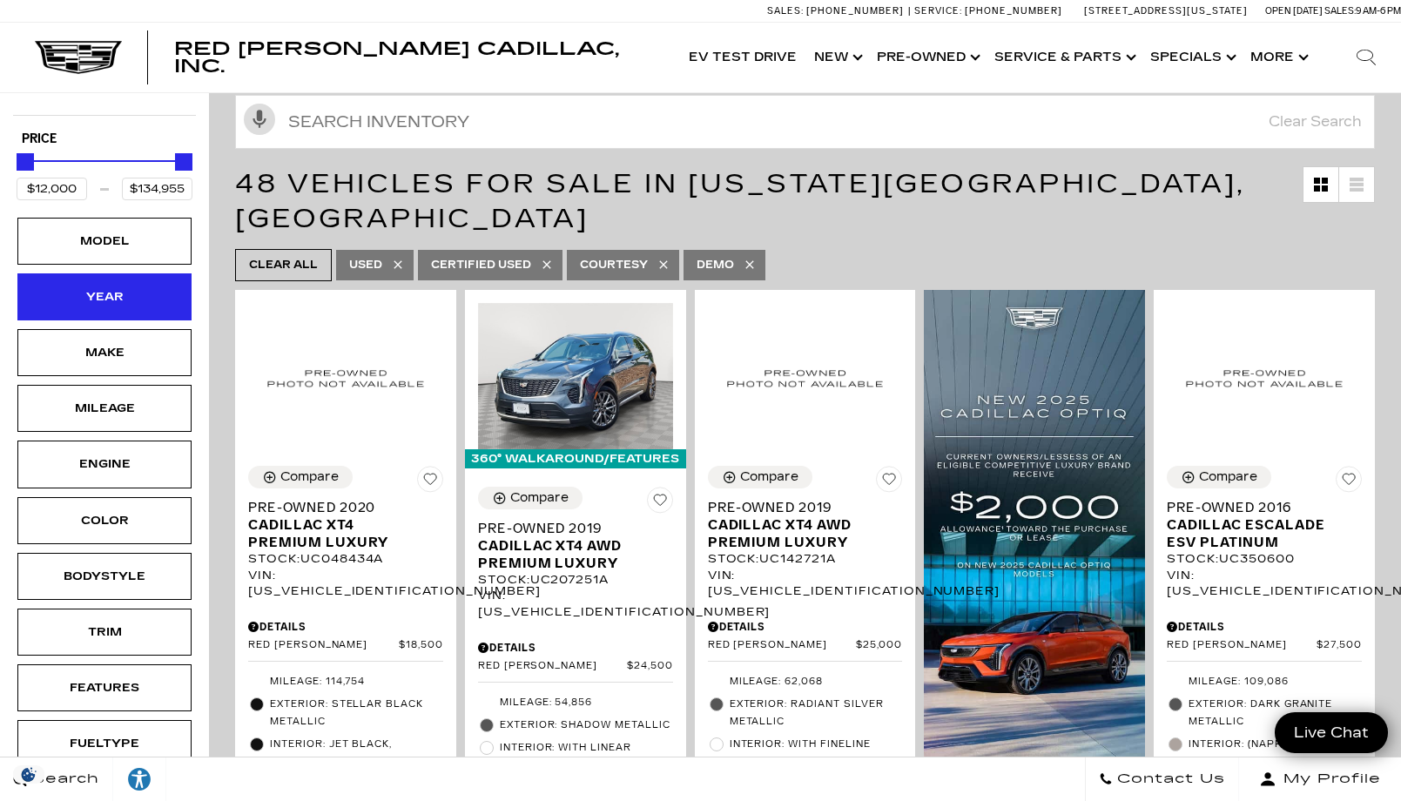
click at [127, 302] on div "Year" at bounding box center [104, 296] width 87 height 19
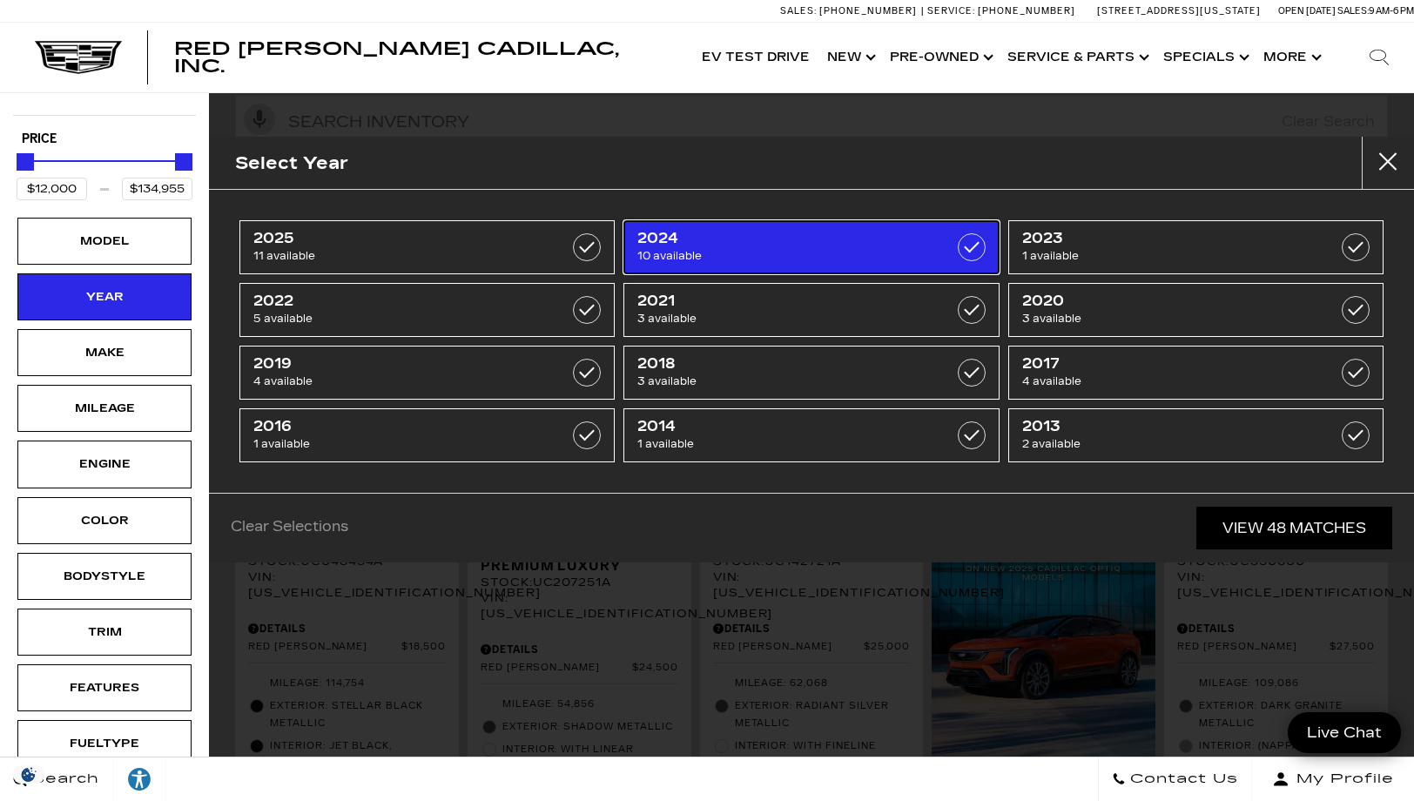
click at [970, 246] on label at bounding box center [972, 247] width 28 height 28
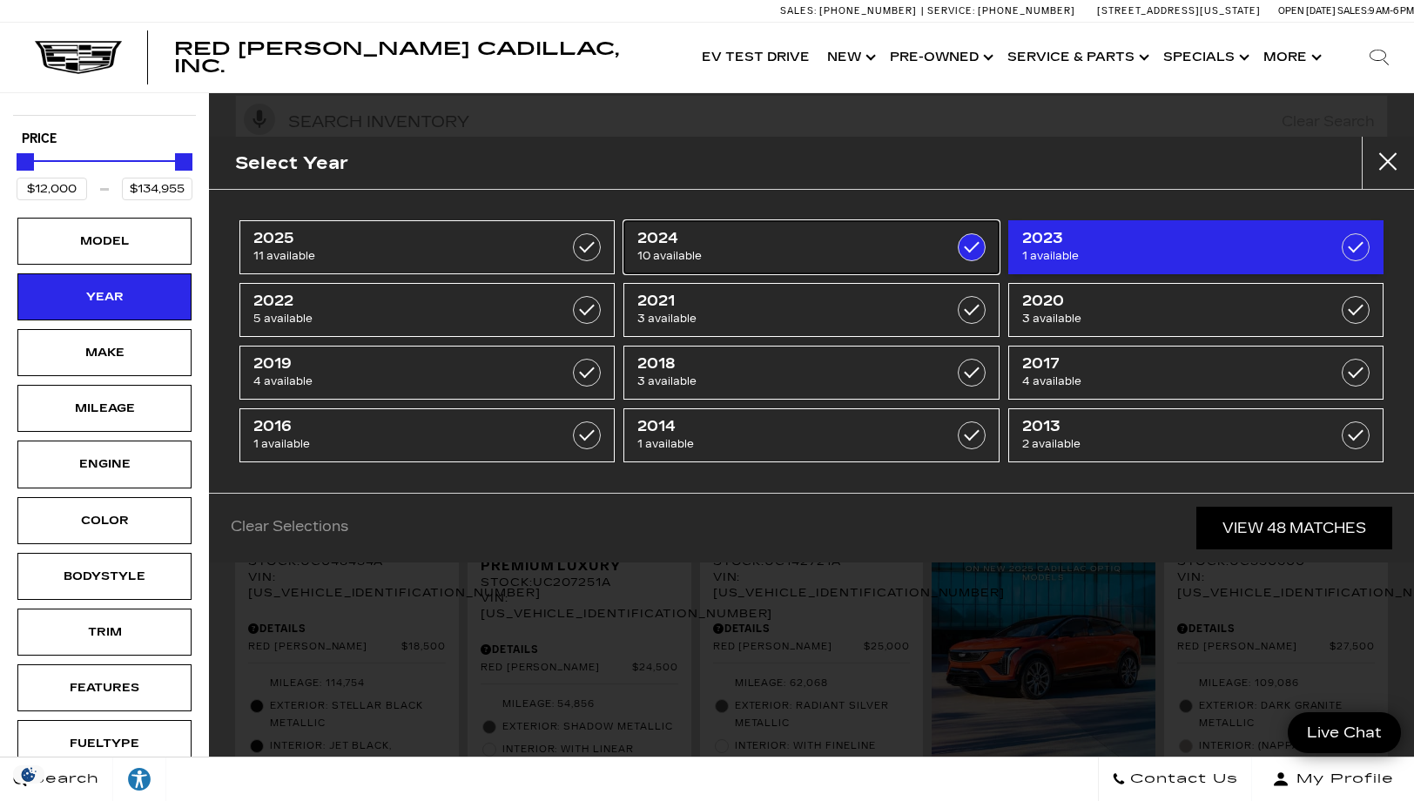
type input "$45,985"
type input "$99,000"
checkbox input "true"
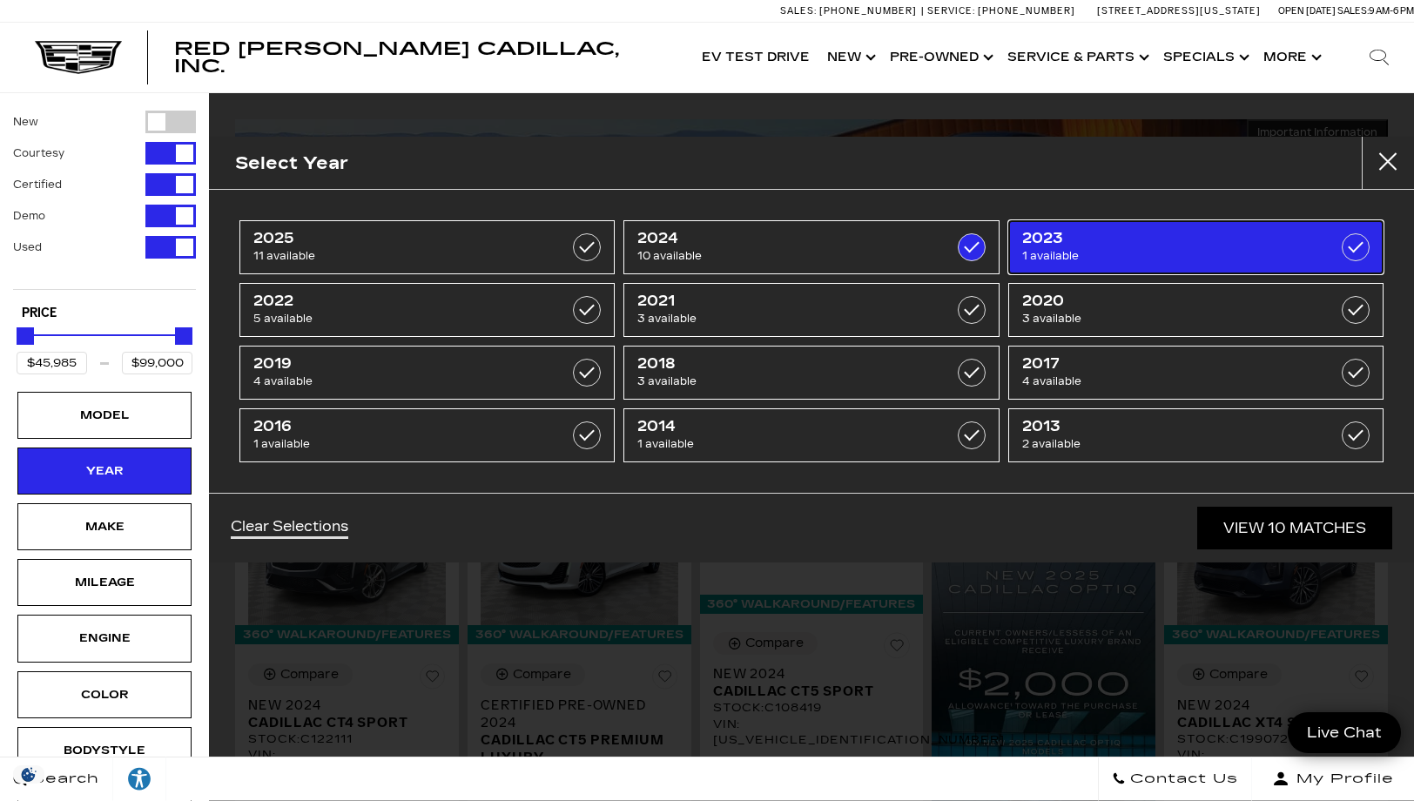
click at [1360, 242] on label at bounding box center [1356, 247] width 28 height 28
checkbox input "true"
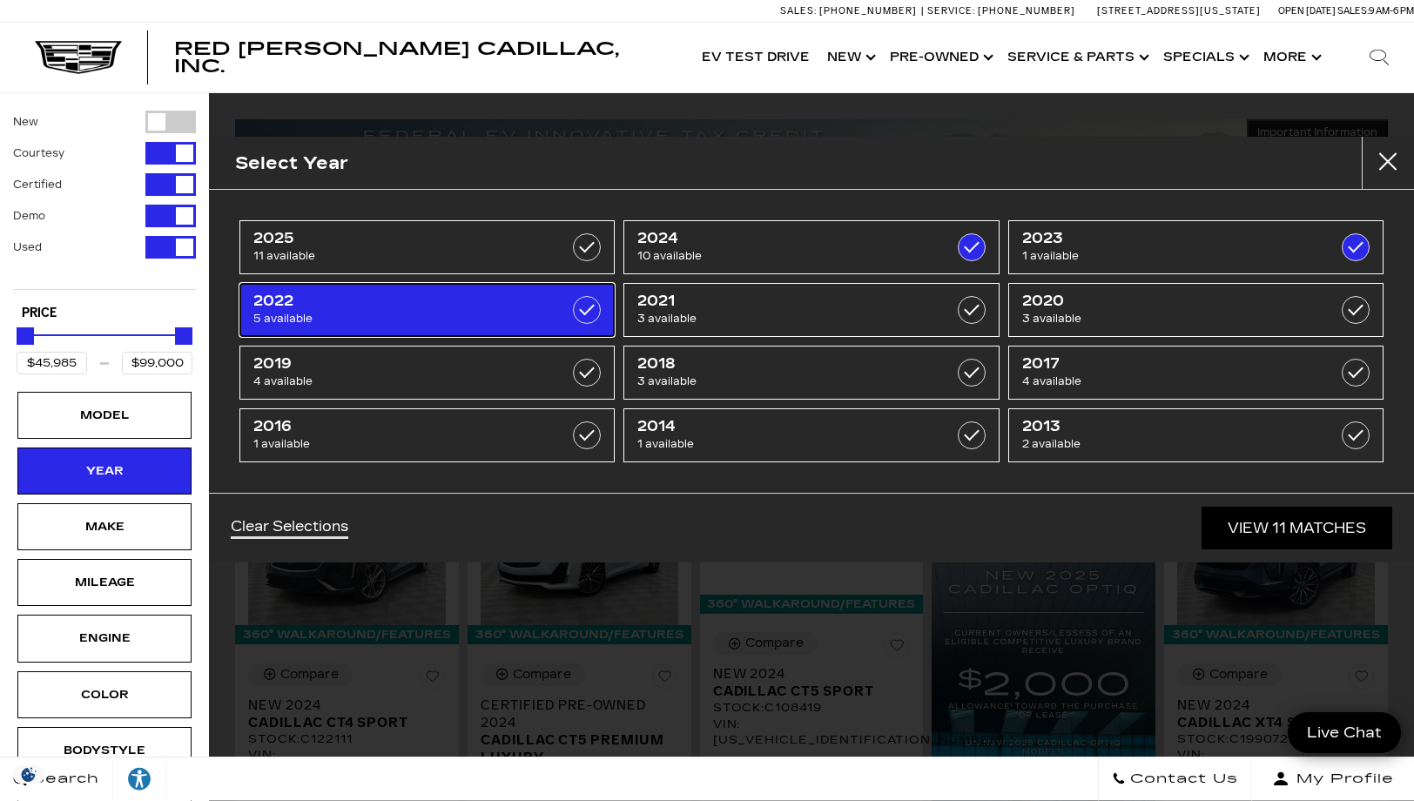
click at [580, 308] on label at bounding box center [587, 310] width 28 height 28
type input "$29,500"
checkbox input "true"
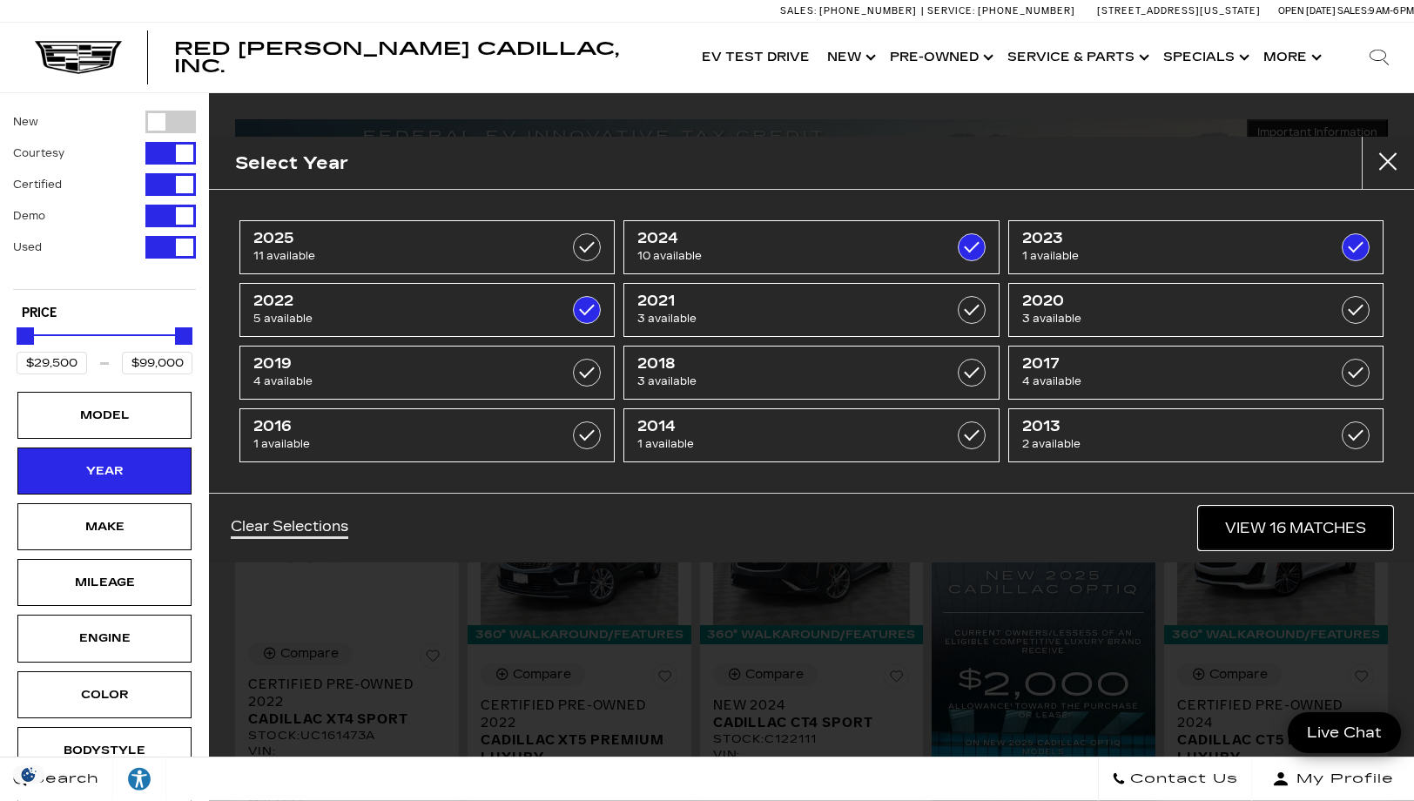
click at [1278, 528] on link "View 16 Matches" at bounding box center [1295, 528] width 193 height 43
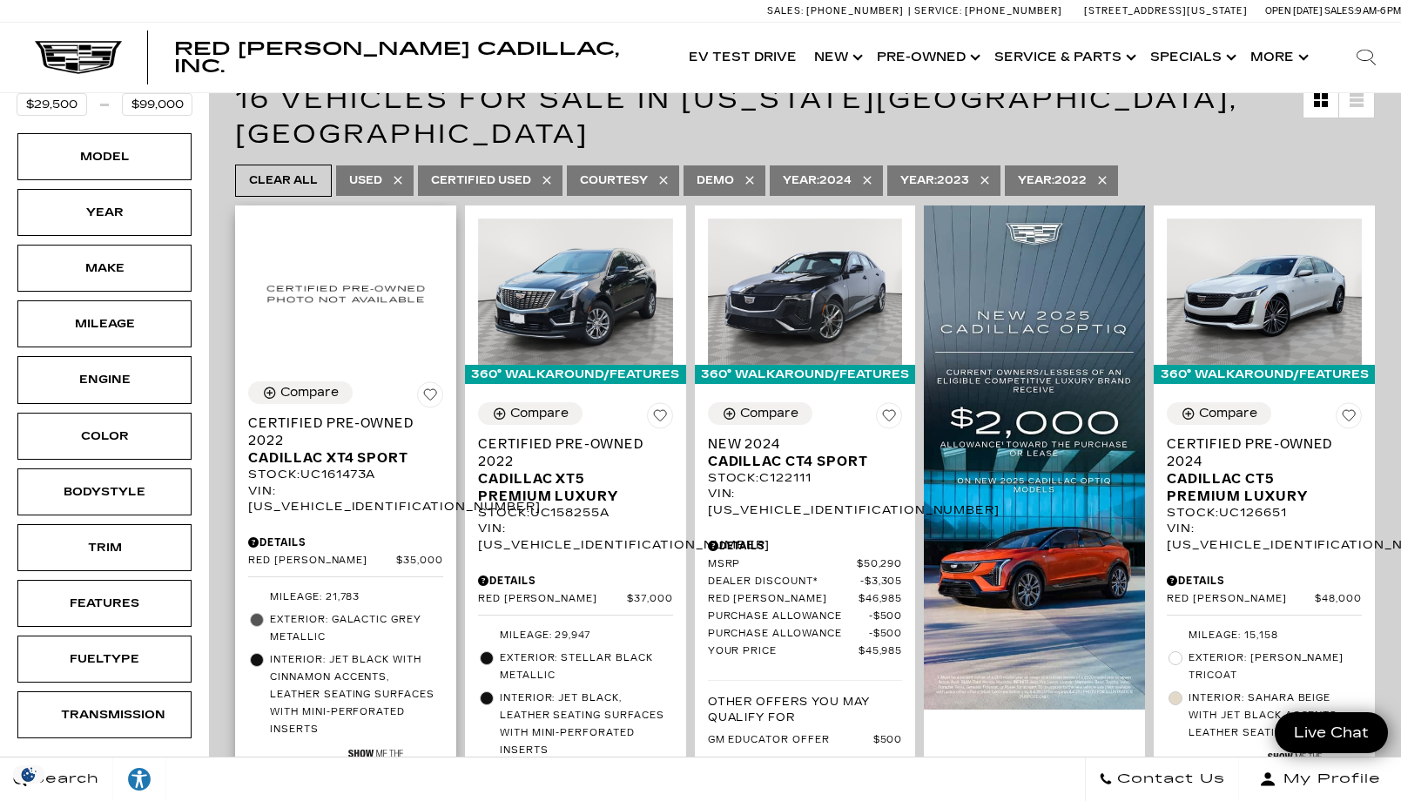
scroll to position [261, 0]
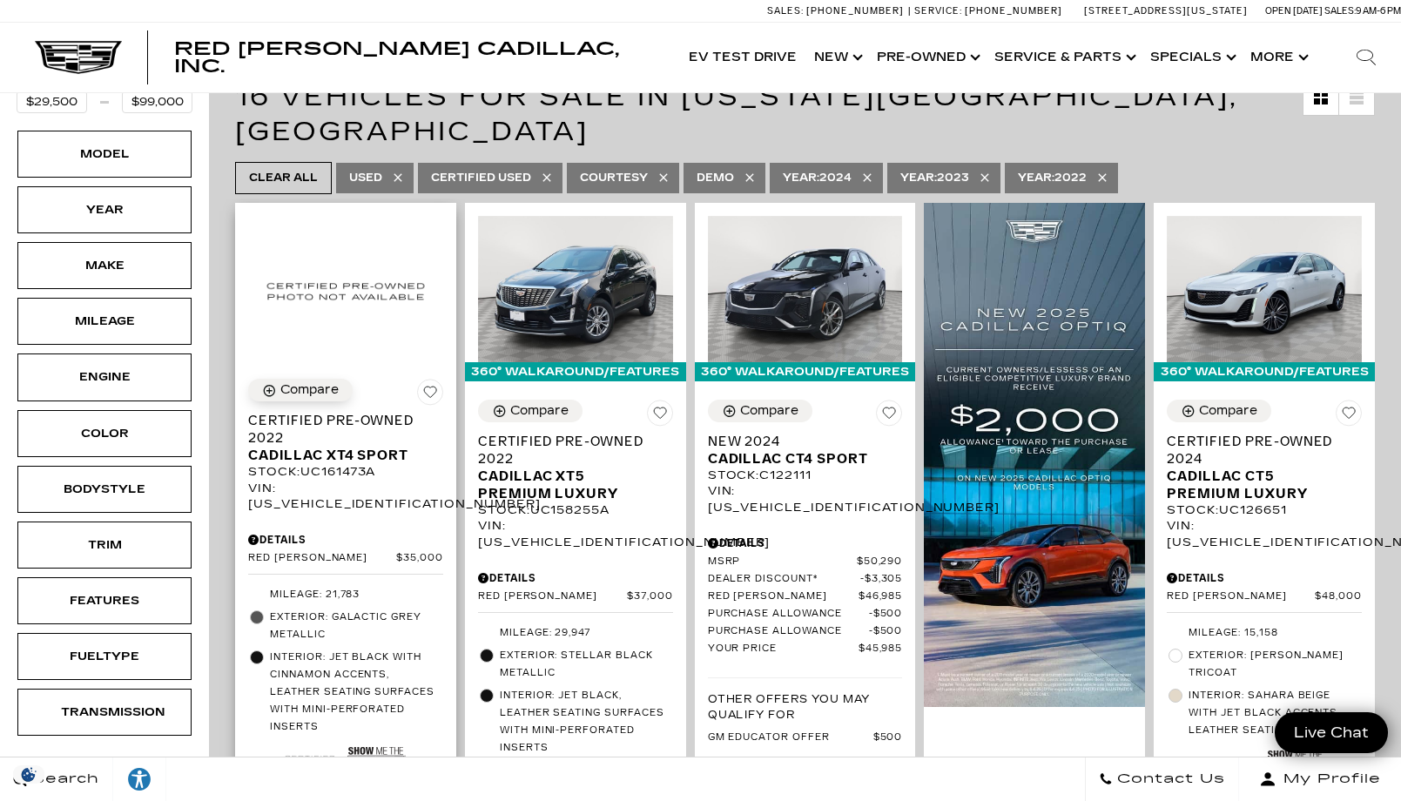
click at [286, 382] on div "Compare" at bounding box center [309, 390] width 58 height 16
click at [756, 403] on div "Compare" at bounding box center [769, 411] width 58 height 16
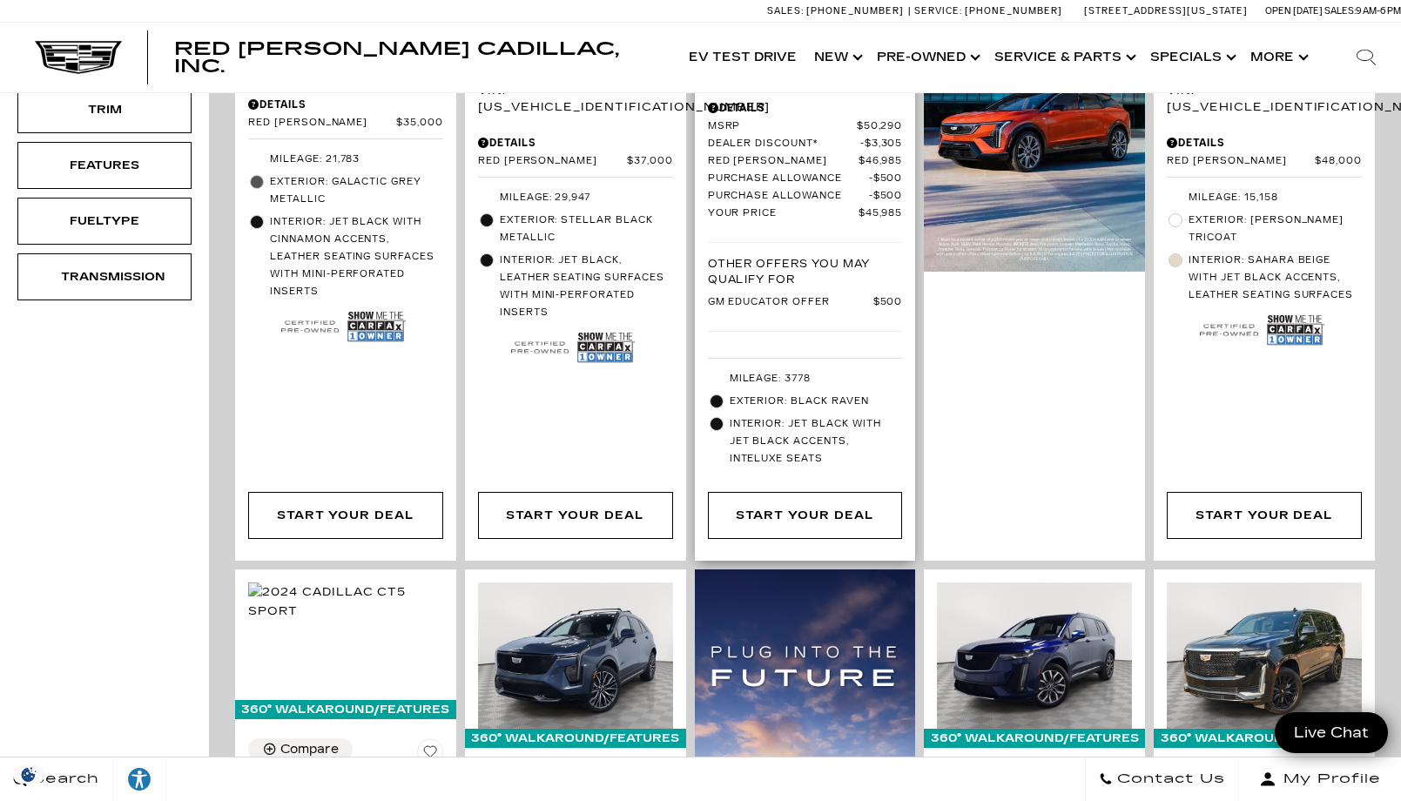
scroll to position [522, 0]
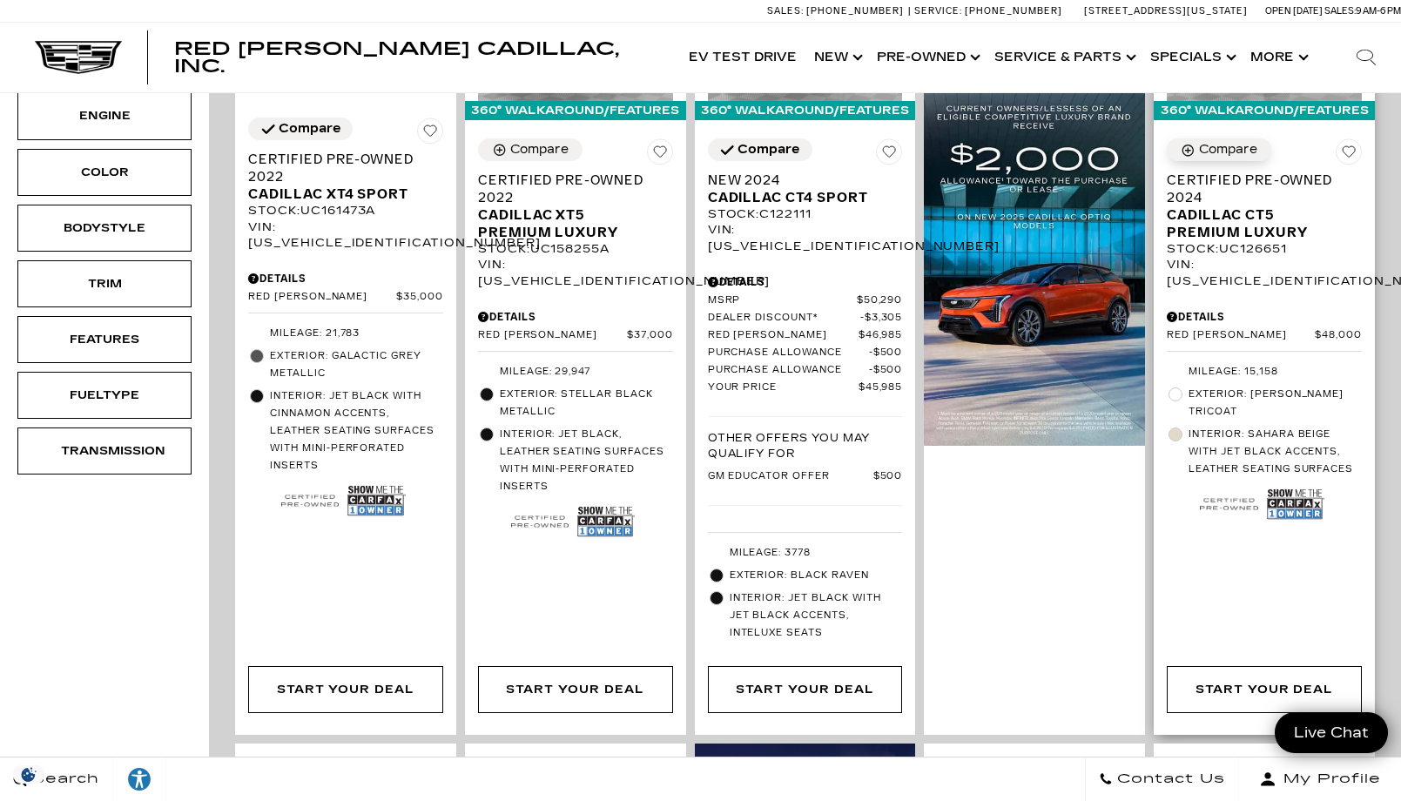
click at [1227, 138] on button "Compare" at bounding box center [1219, 149] width 104 height 23
drag, startPoint x: 537, startPoint y: 121, endPoint x: 602, endPoint y: 175, distance: 84.0
click at [537, 142] on div "Compare" at bounding box center [539, 150] width 58 height 16
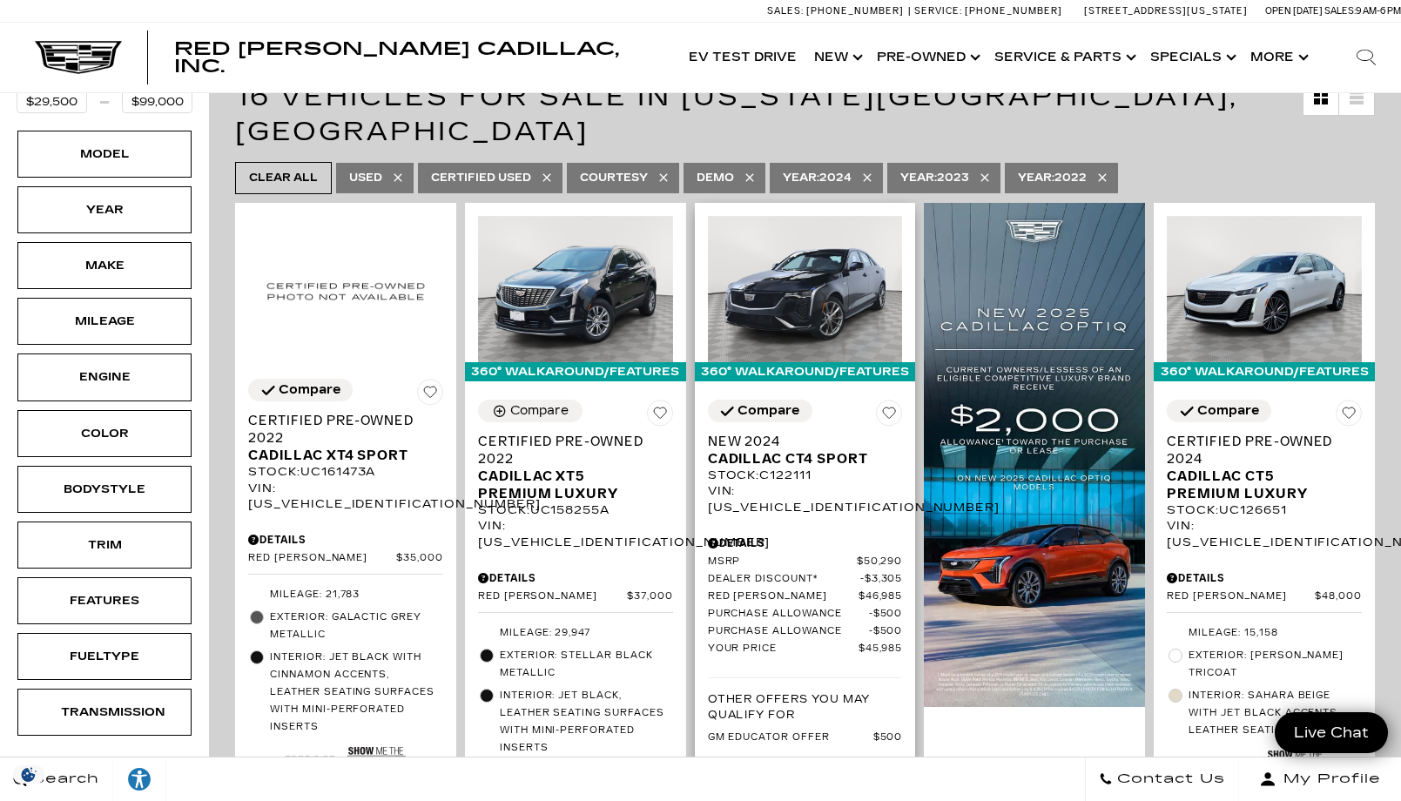
scroll to position [0, 0]
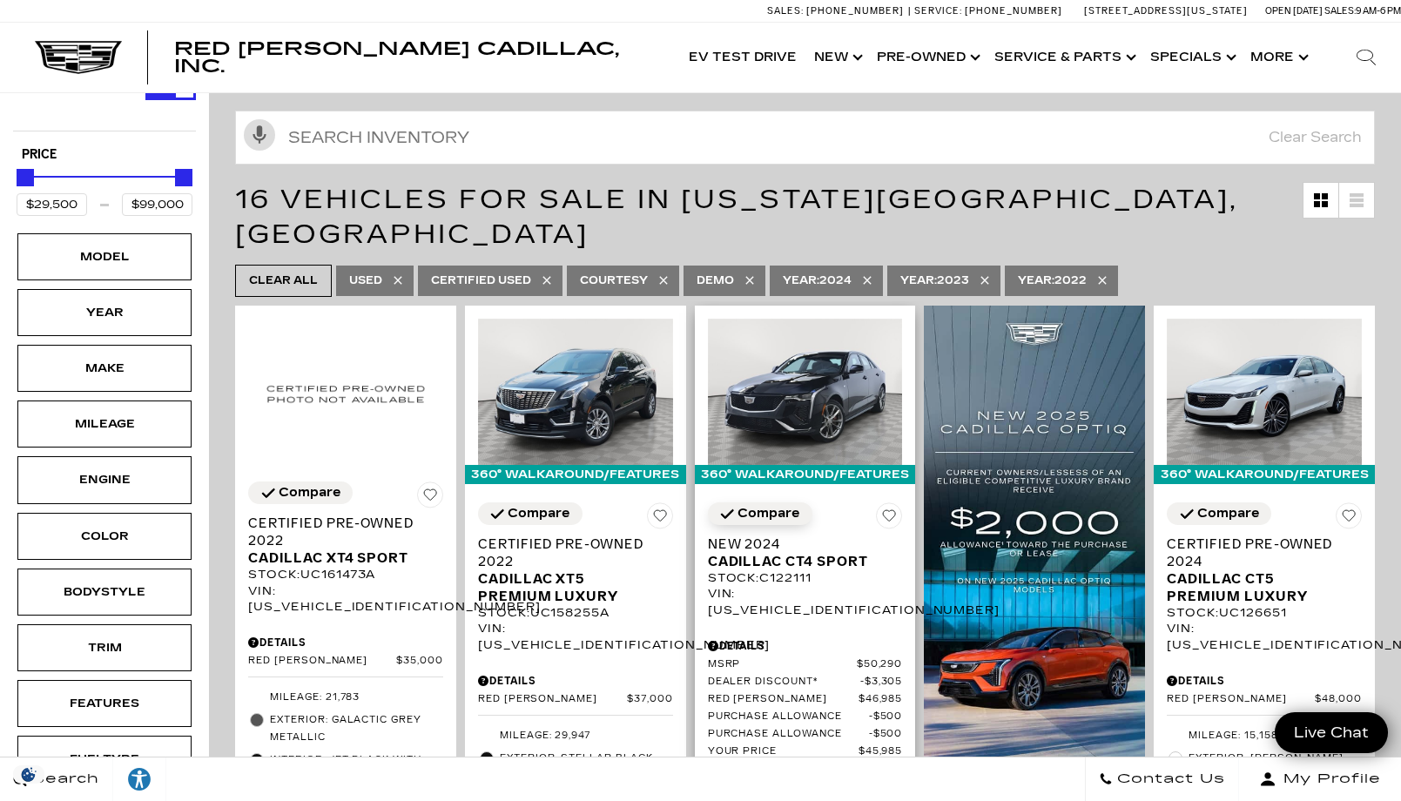
scroll to position [261, 0]
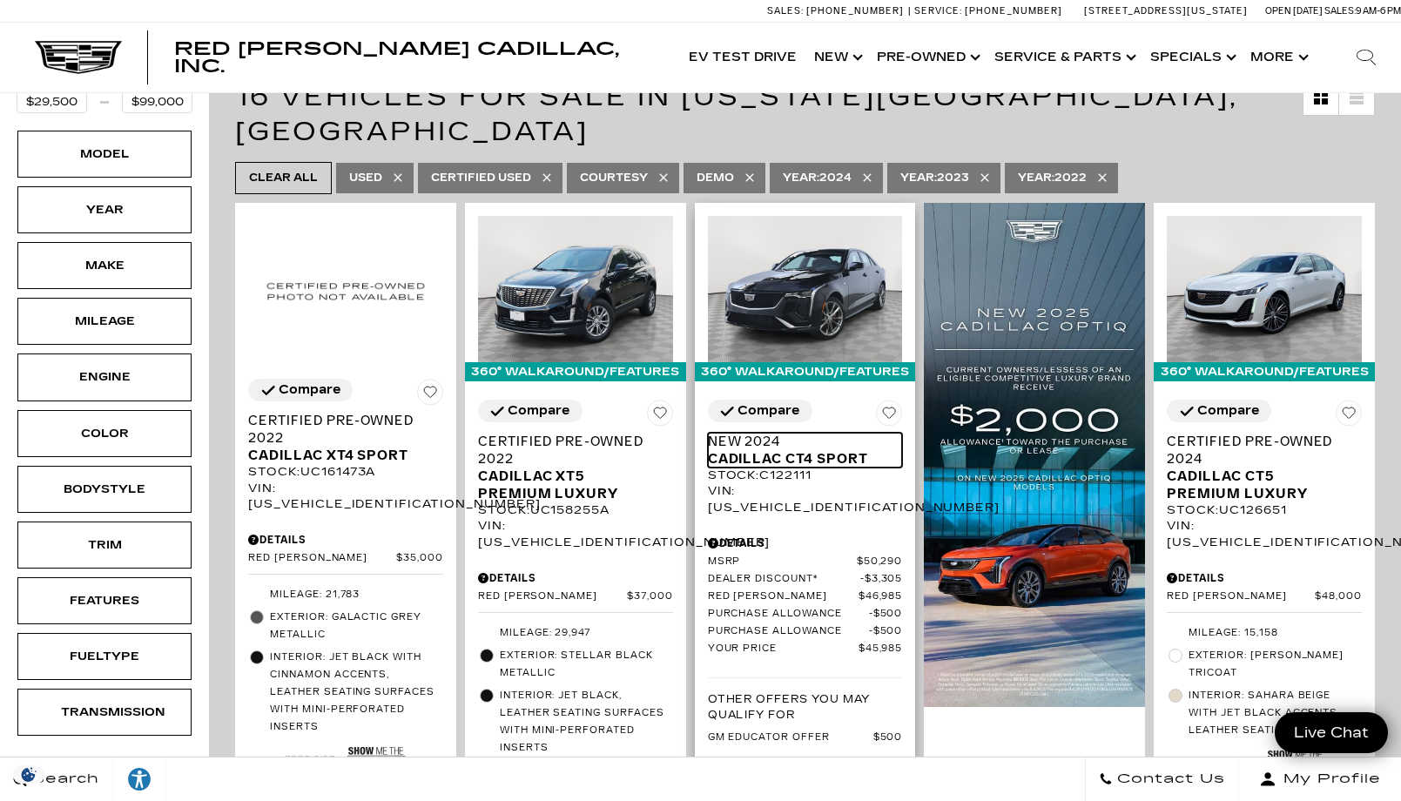
click at [752, 450] on span "Cadillac CT4 Sport" at bounding box center [799, 458] width 182 height 17
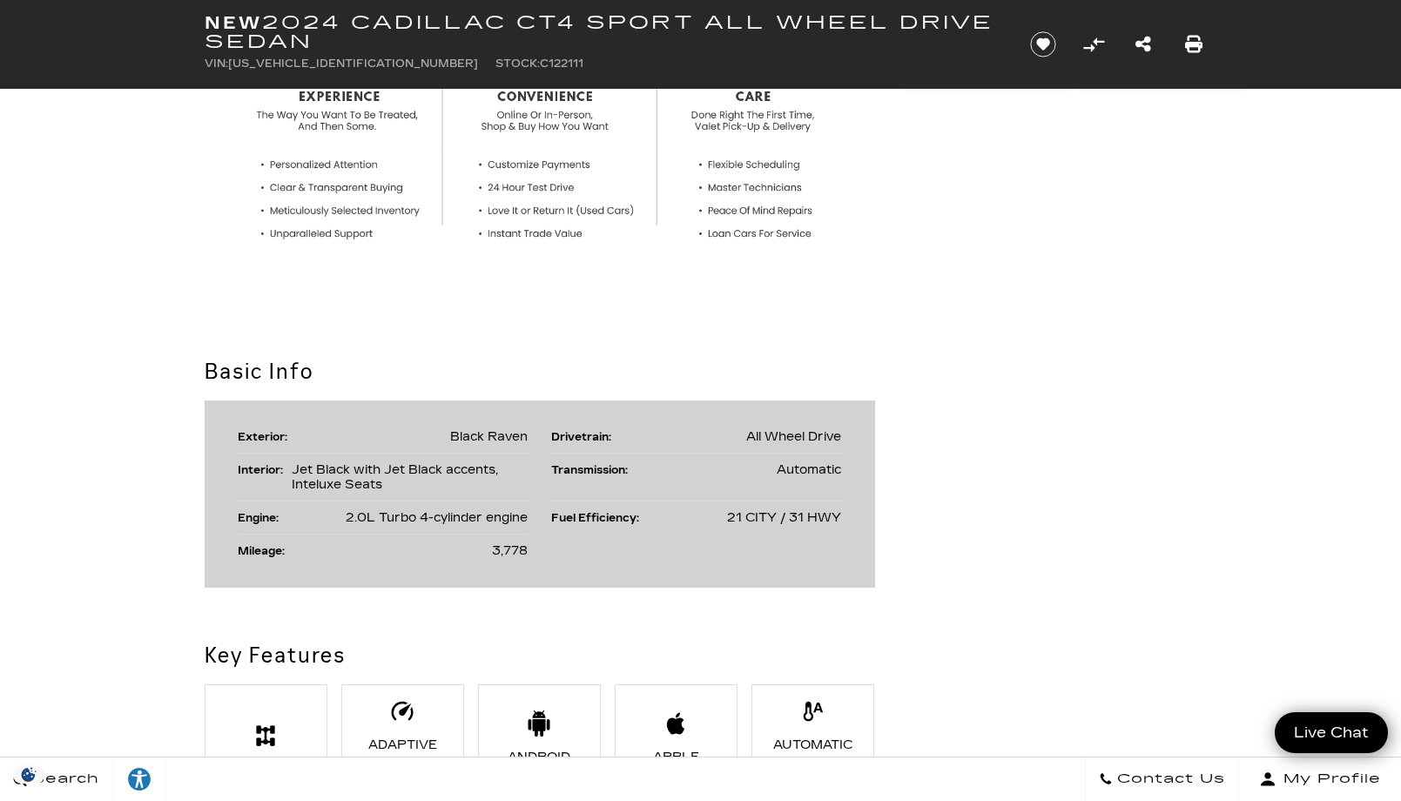
scroll to position [696, 0]
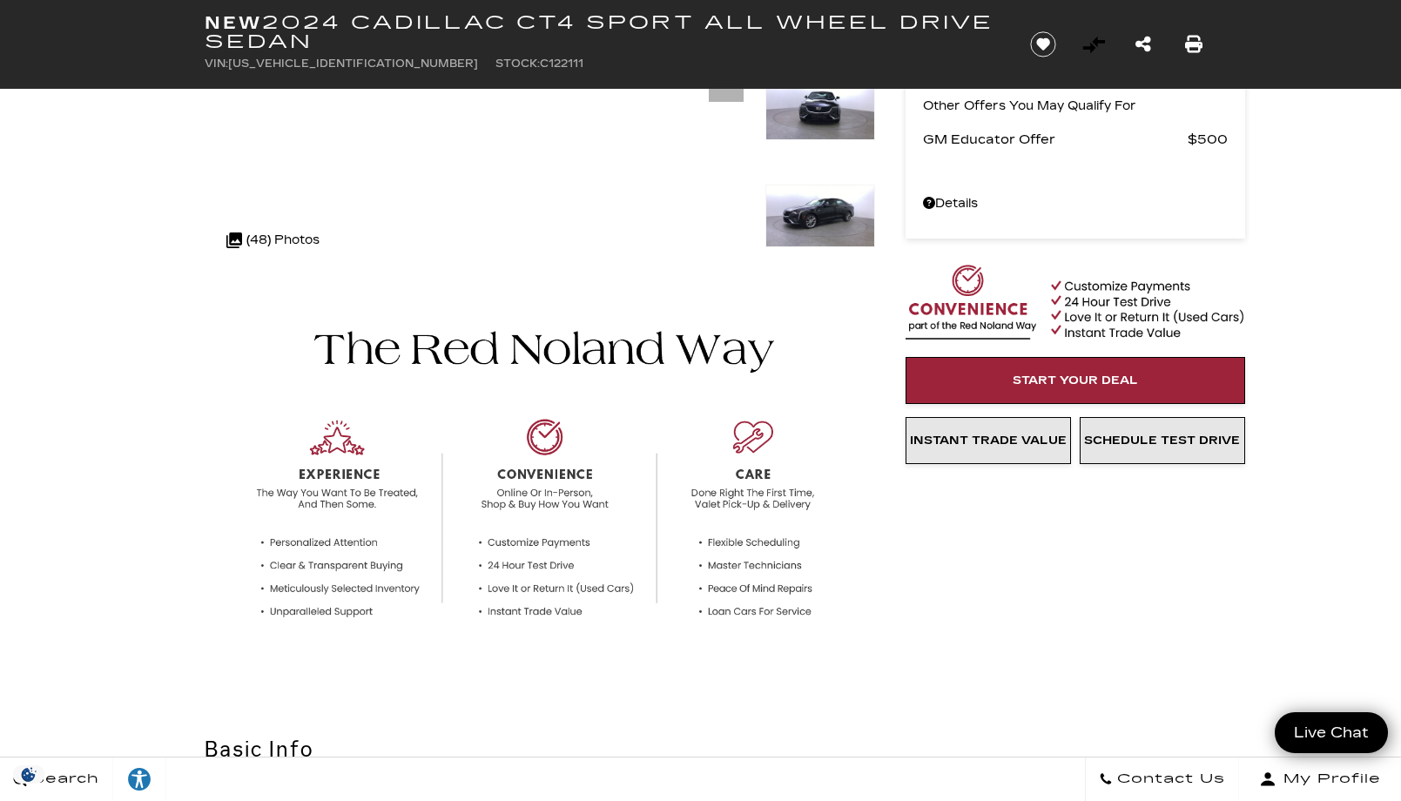
scroll to position [174, 0]
